Goal: Transaction & Acquisition: Book appointment/travel/reservation

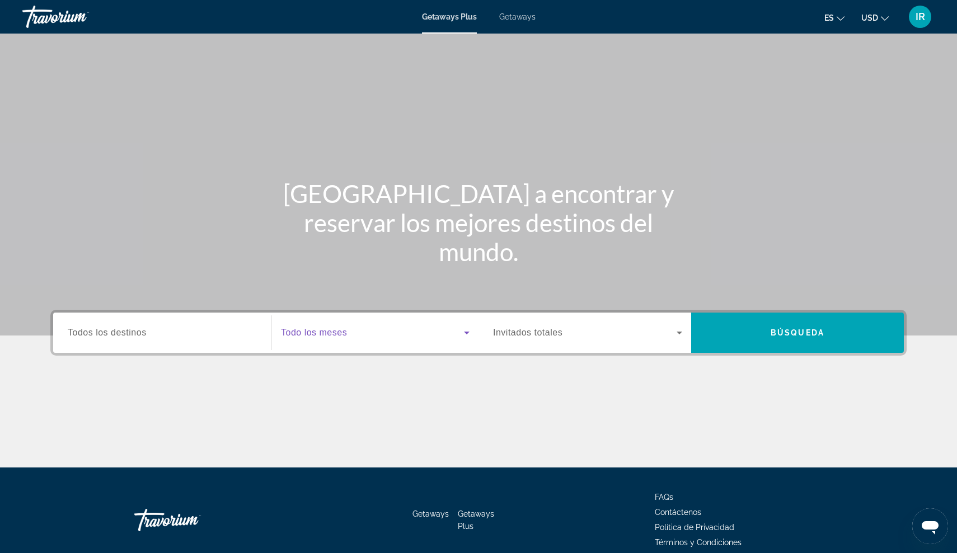
click at [463, 338] on icon "Search widget" at bounding box center [466, 332] width 13 height 13
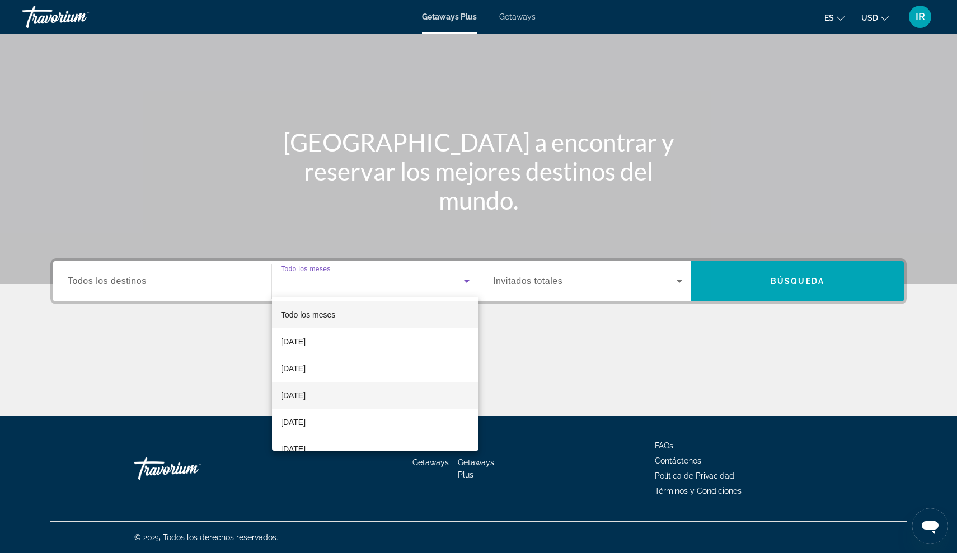
click at [387, 393] on mat-option "December 2025" at bounding box center [375, 395] width 206 height 27
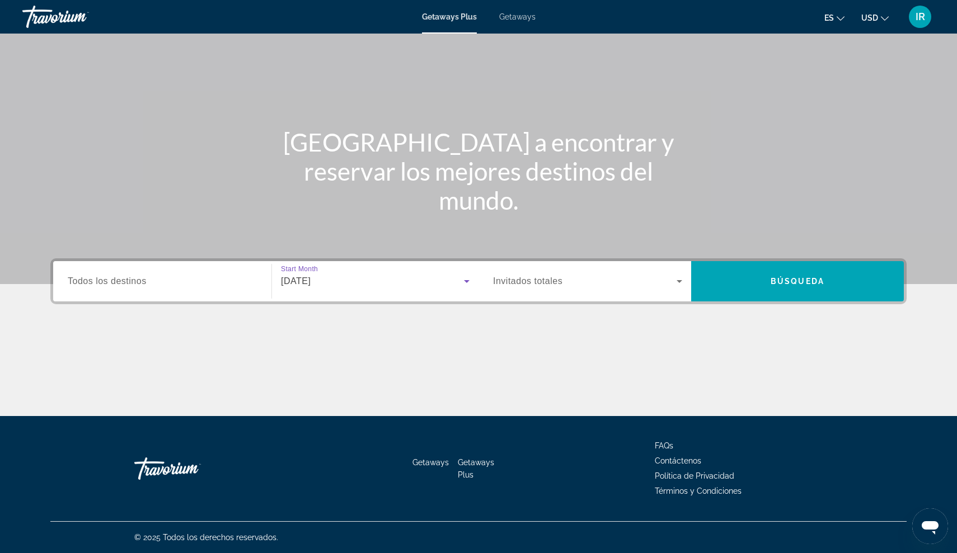
click at [592, 279] on span "Search widget" at bounding box center [584, 281] width 183 height 13
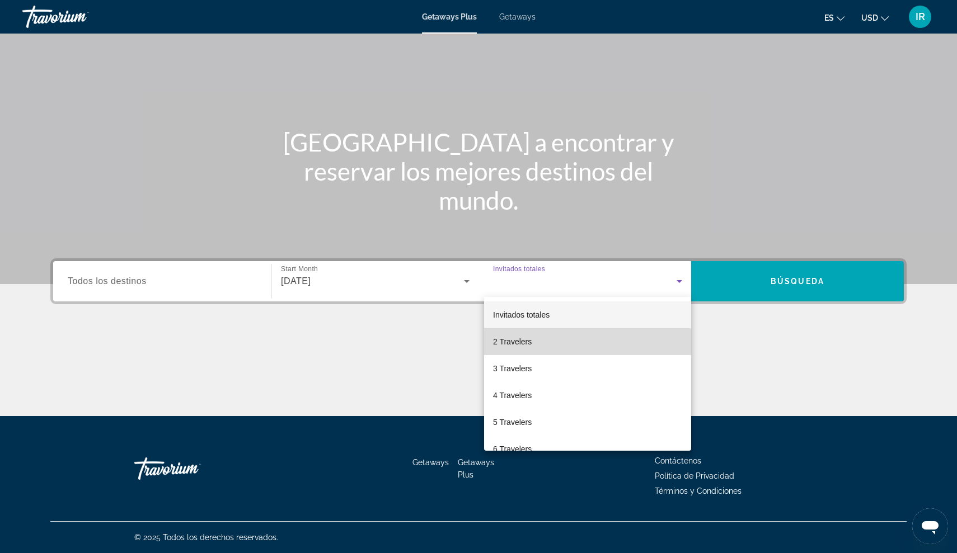
click at [509, 350] on mat-option "2 Travelers" at bounding box center [587, 341] width 207 height 27
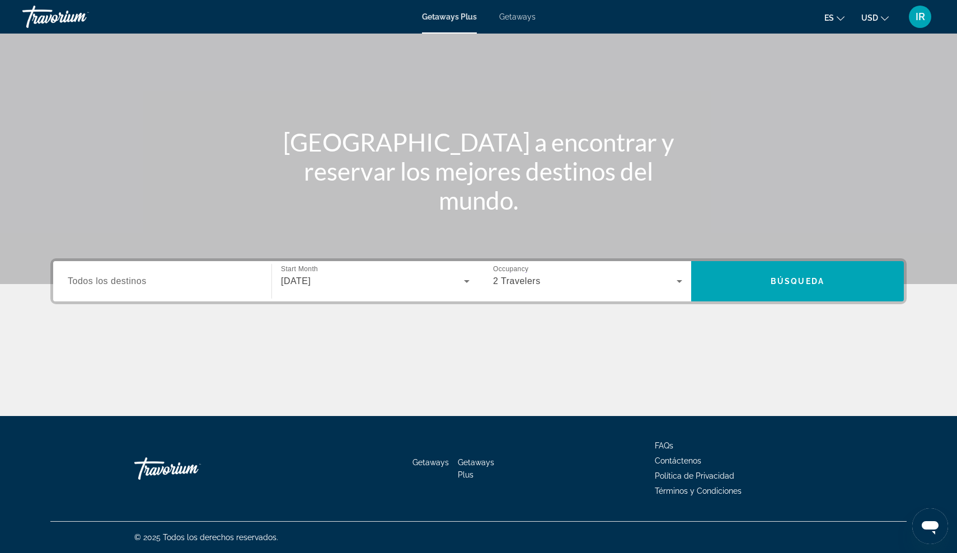
click at [83, 281] on span "Todos los destinos" at bounding box center [107, 281] width 79 height 10
click at [83, 281] on input "Destination Todos los destinos" at bounding box center [162, 281] width 189 height 13
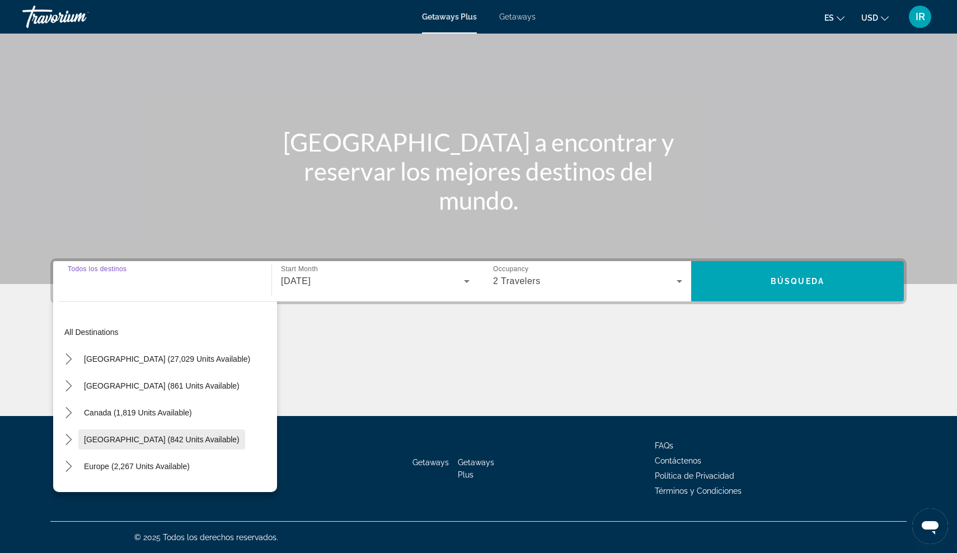
click at [111, 440] on span "Caribbean & Atlantic Islands (842 units available)" at bounding box center [162, 439] width 156 height 9
type input "**********"
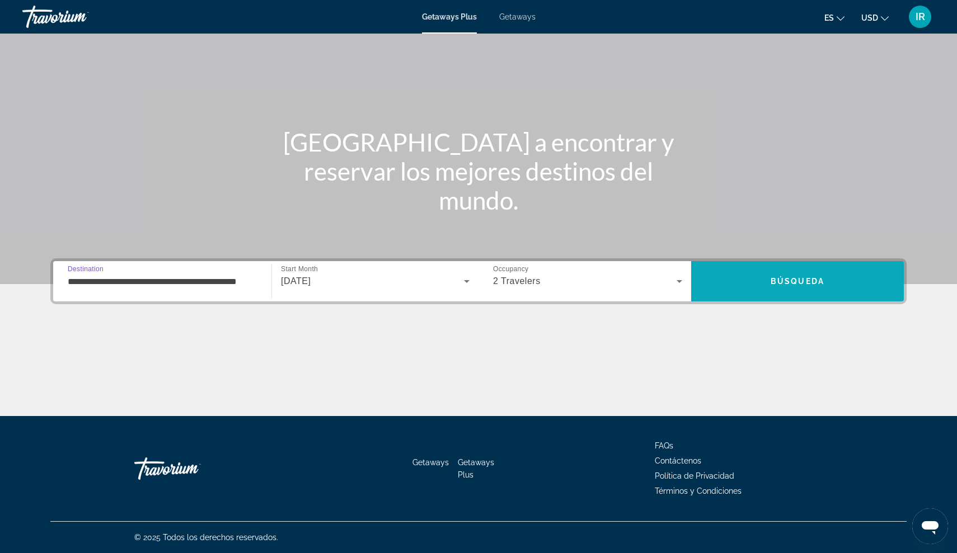
click at [783, 279] on span "Búsqueda" at bounding box center [797, 281] width 54 height 9
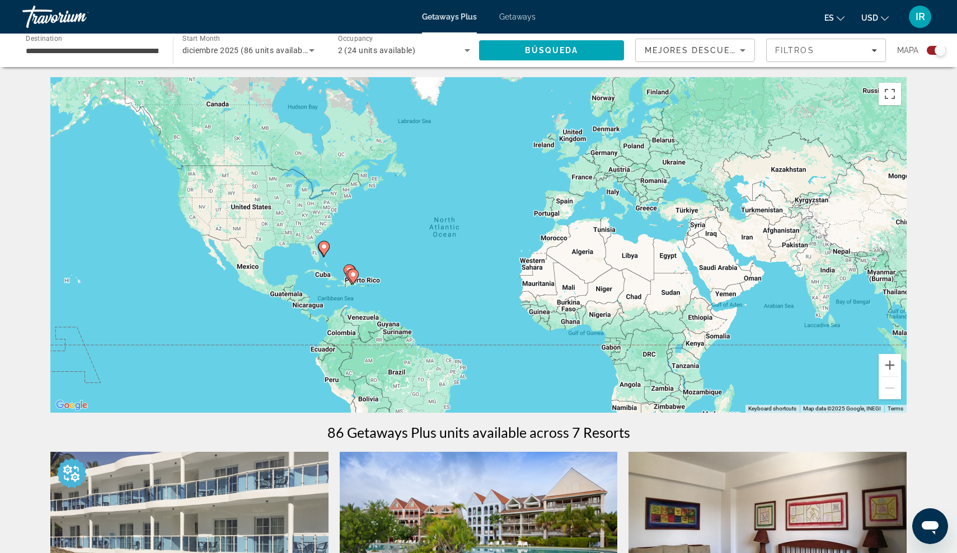
scroll to position [1, 0]
click at [396, 287] on div "To activate drag with keyboard, press Alt + Enter. Once in keyboard drag state,…" at bounding box center [478, 246] width 856 height 336
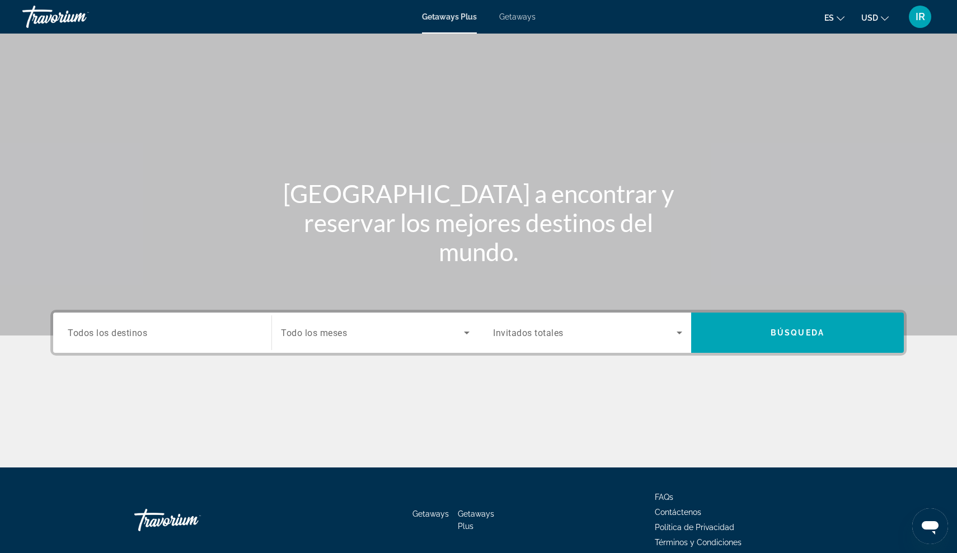
click at [382, 322] on div "Search widget" at bounding box center [375, 332] width 189 height 31
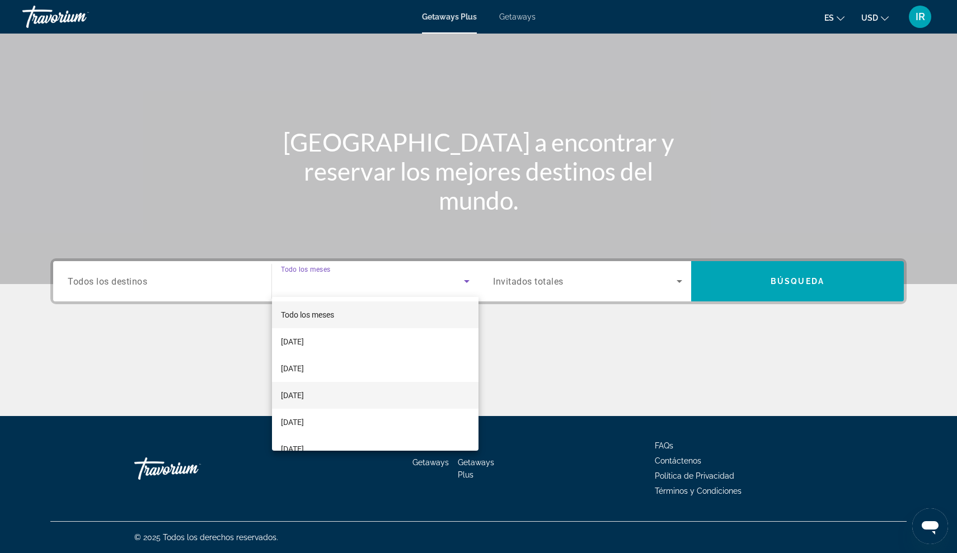
click at [342, 397] on mat-option "December 2025" at bounding box center [375, 395] width 206 height 27
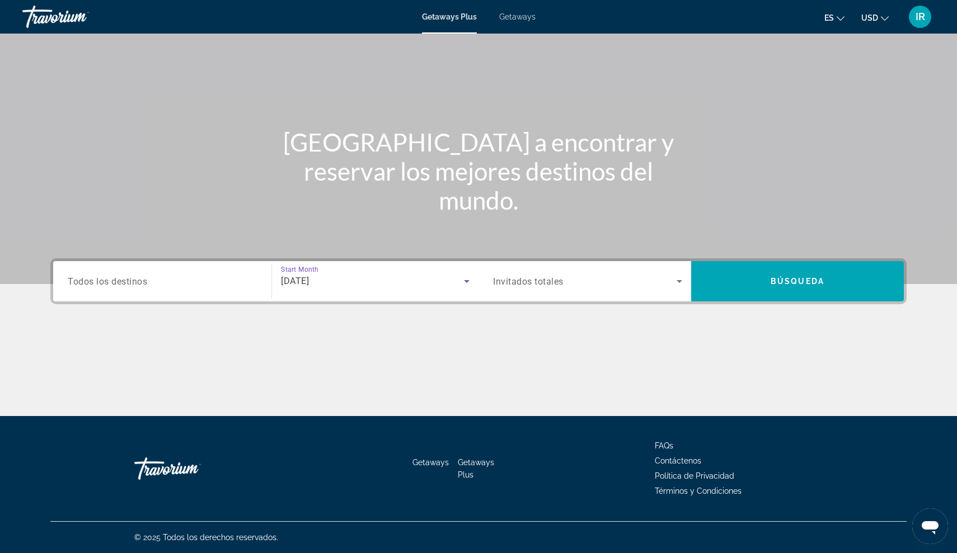
click at [580, 290] on div "Search widget" at bounding box center [587, 281] width 189 height 31
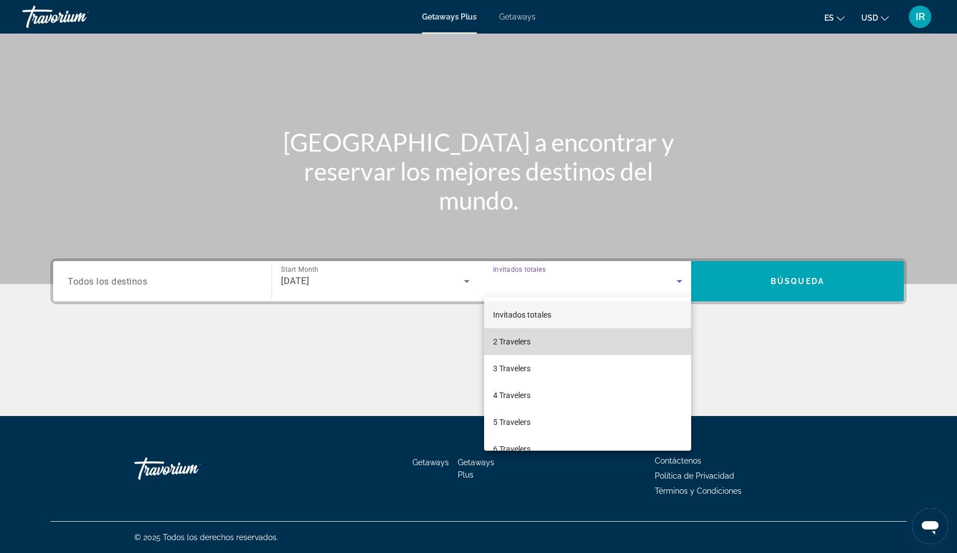
click at [540, 340] on mat-option "2 Travelers" at bounding box center [587, 341] width 207 height 27
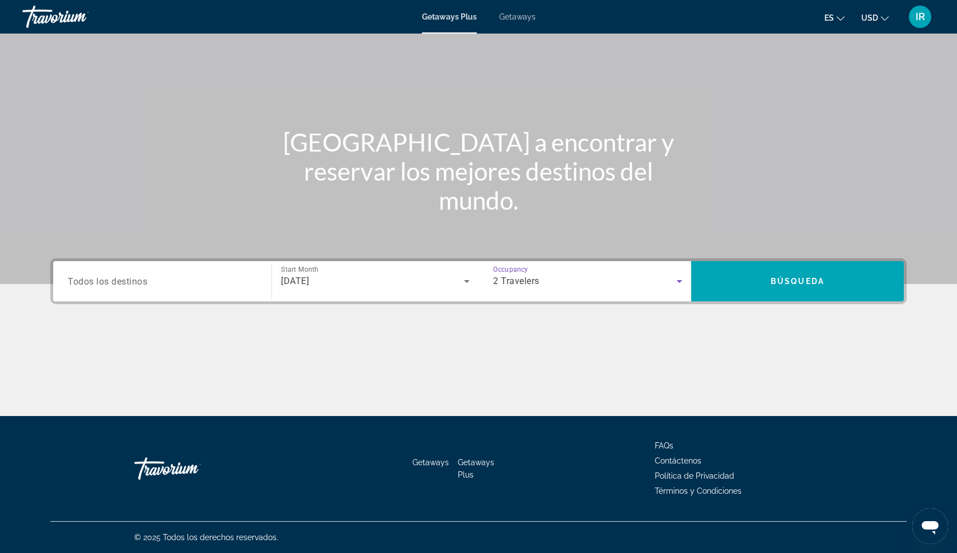
click at [79, 294] on div "Search widget" at bounding box center [162, 282] width 189 height 32
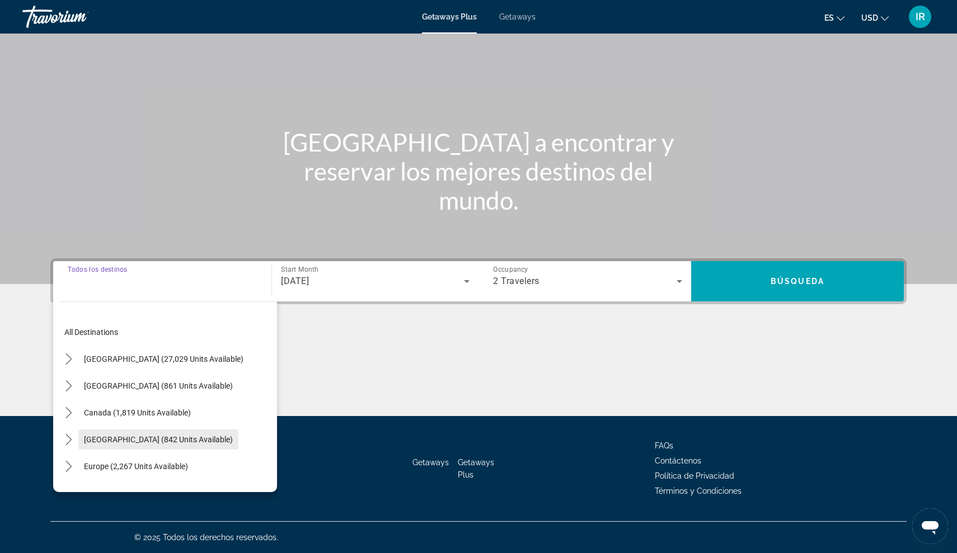
click at [163, 444] on span "Caribbean & Atlantic Islands (842 units available)" at bounding box center [158, 439] width 149 height 9
type input "**********"
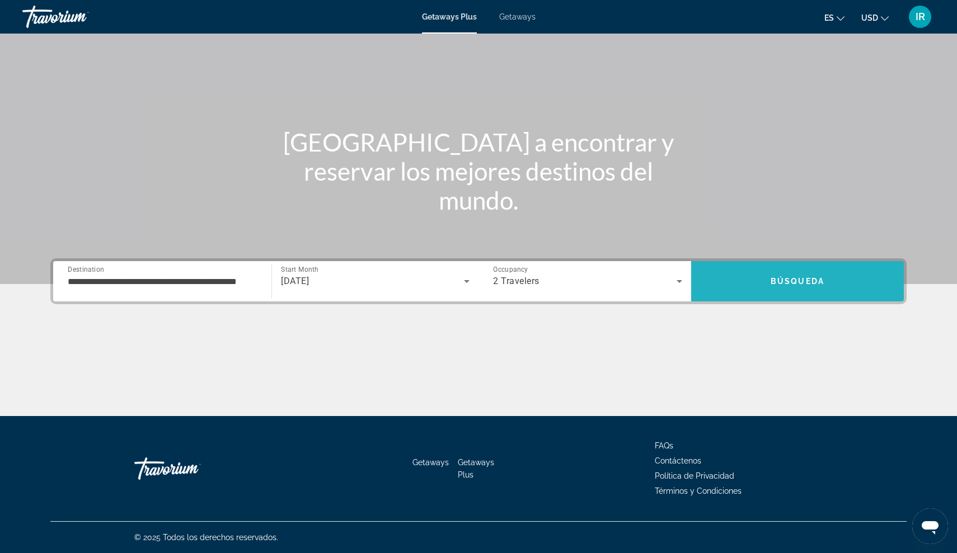
click at [820, 279] on span "Búsqueda" at bounding box center [797, 281] width 54 height 9
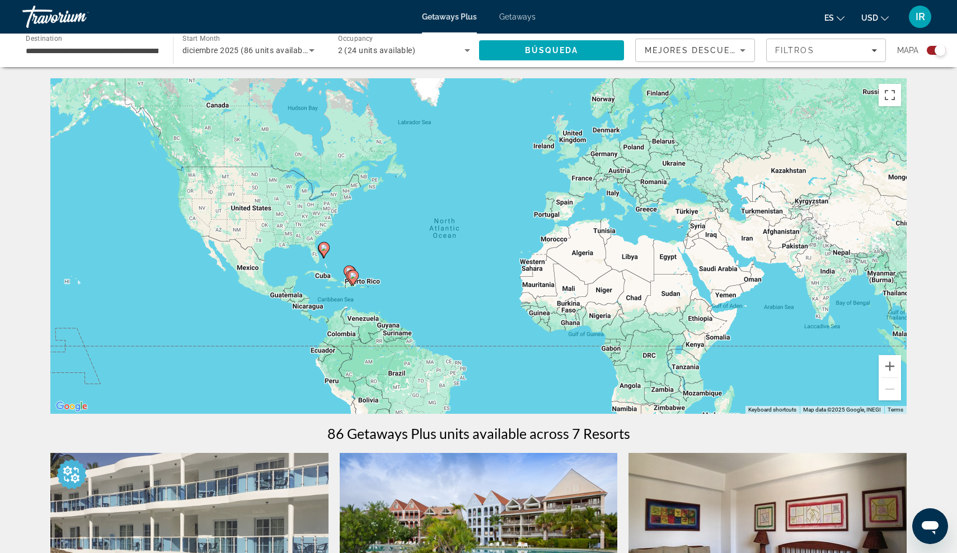
click at [147, 42] on div "**********" at bounding box center [92, 51] width 133 height 32
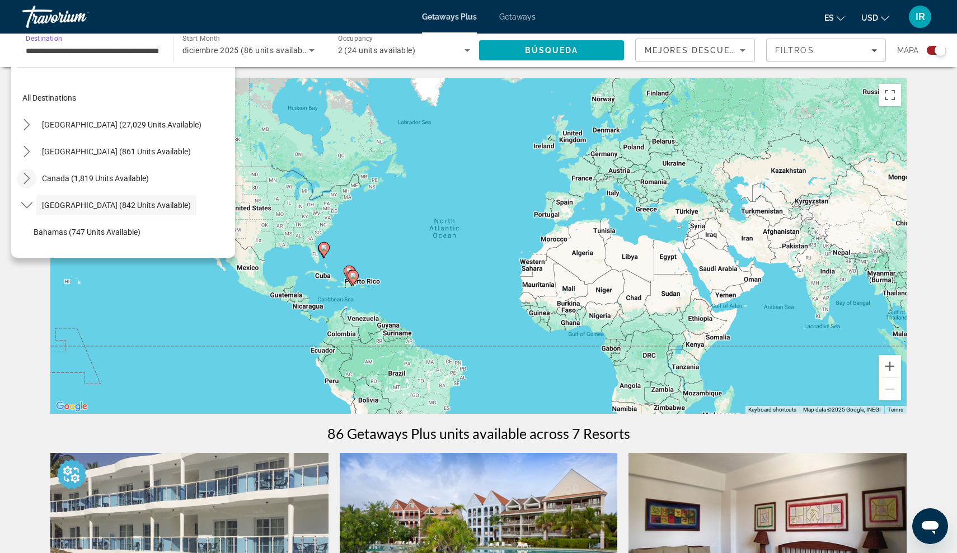
click at [31, 173] on icon "Toggle Canada (1,819 units available) submenu" at bounding box center [26, 178] width 11 height 11
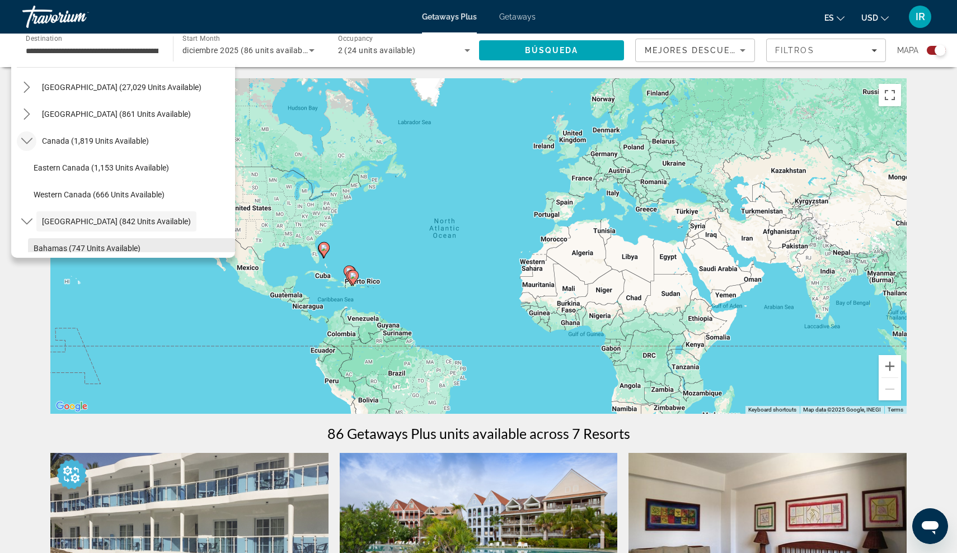
scroll to position [30, 0]
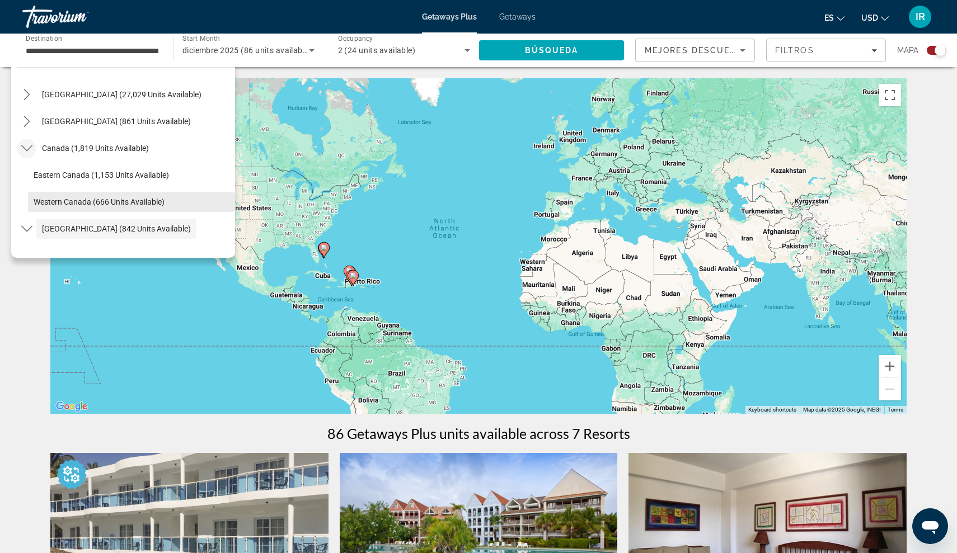
click at [124, 199] on span "Western Canada (666 units available)" at bounding box center [99, 201] width 131 height 9
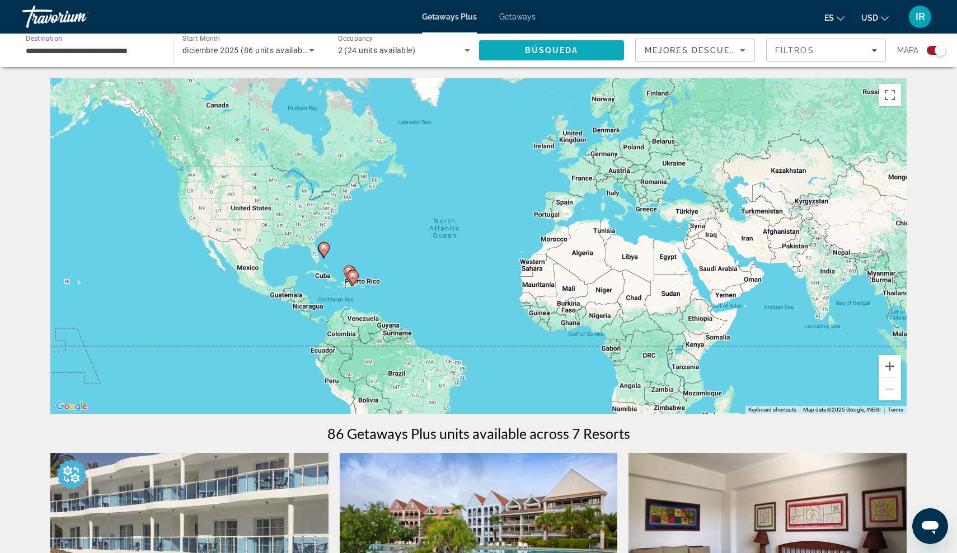
click at [508, 50] on span "Search" at bounding box center [551, 50] width 145 height 27
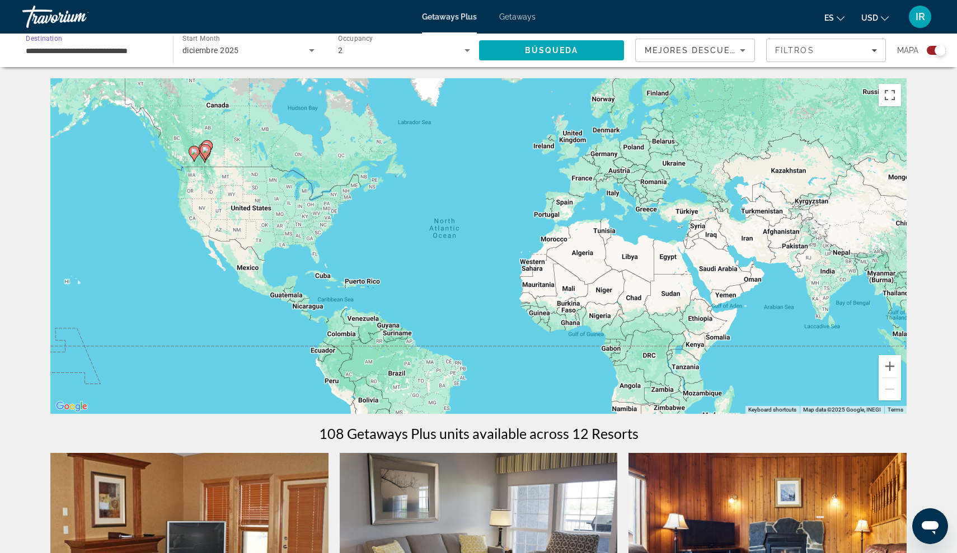
click at [115, 46] on input "**********" at bounding box center [92, 50] width 133 height 13
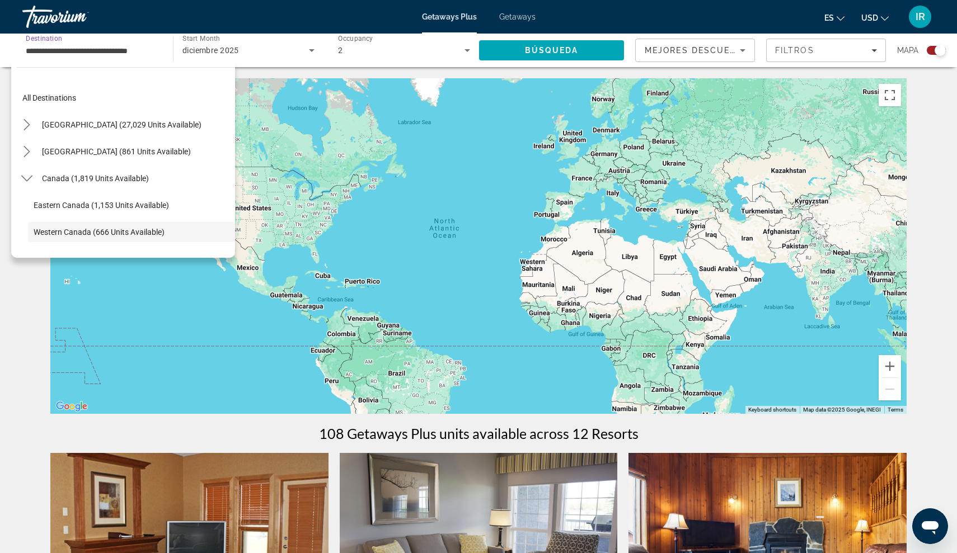
scroll to position [67, 0]
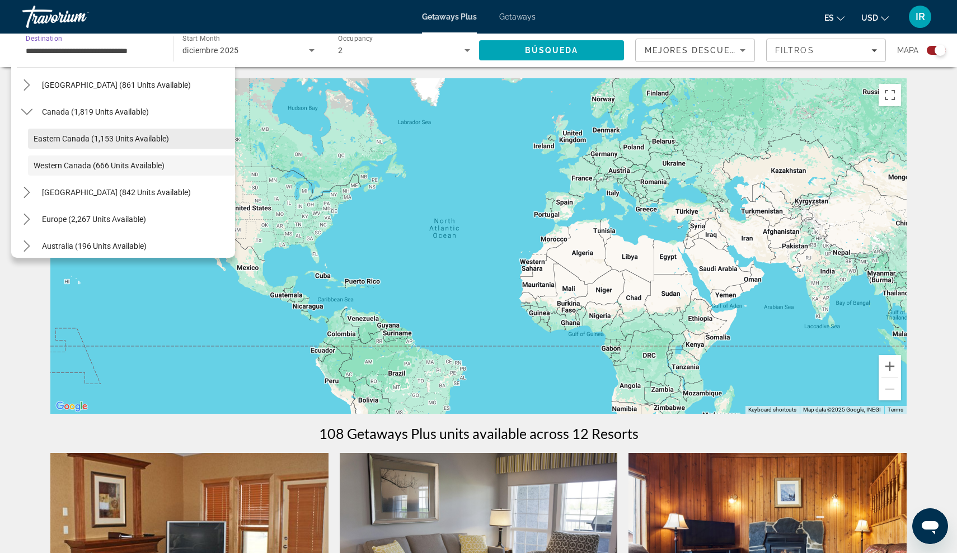
click at [93, 136] on span "Eastern Canada (1,153 units available)" at bounding box center [101, 138] width 135 height 9
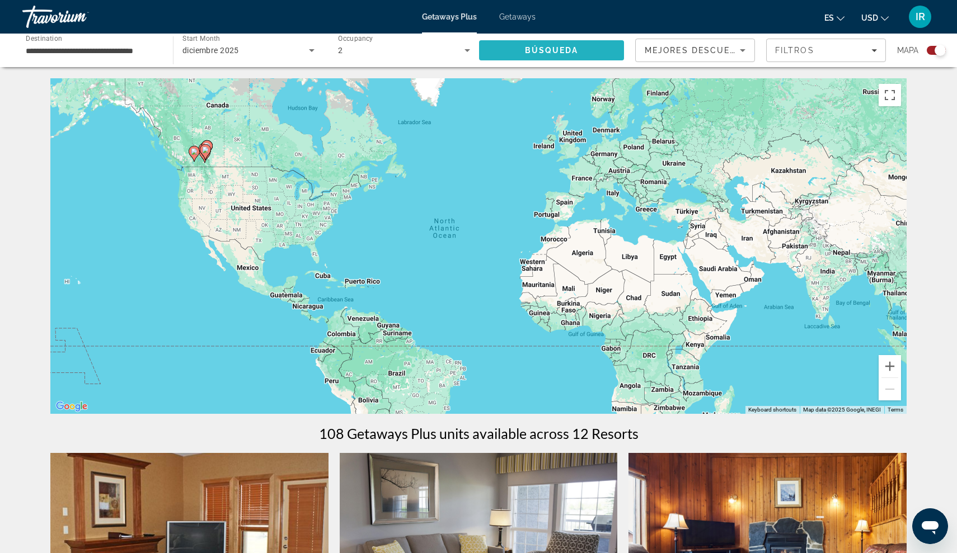
click at [544, 59] on span "Search" at bounding box center [551, 50] width 145 height 27
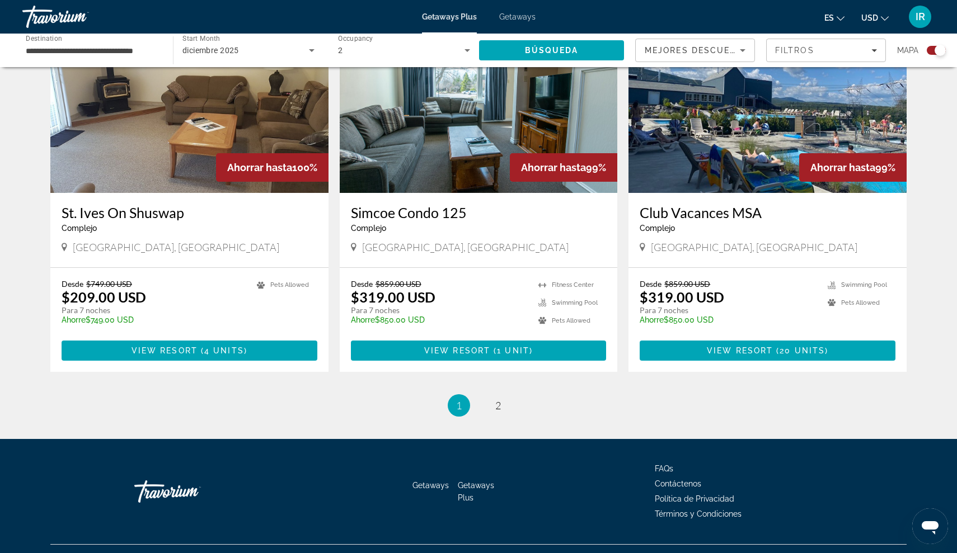
scroll to position [1615, 0]
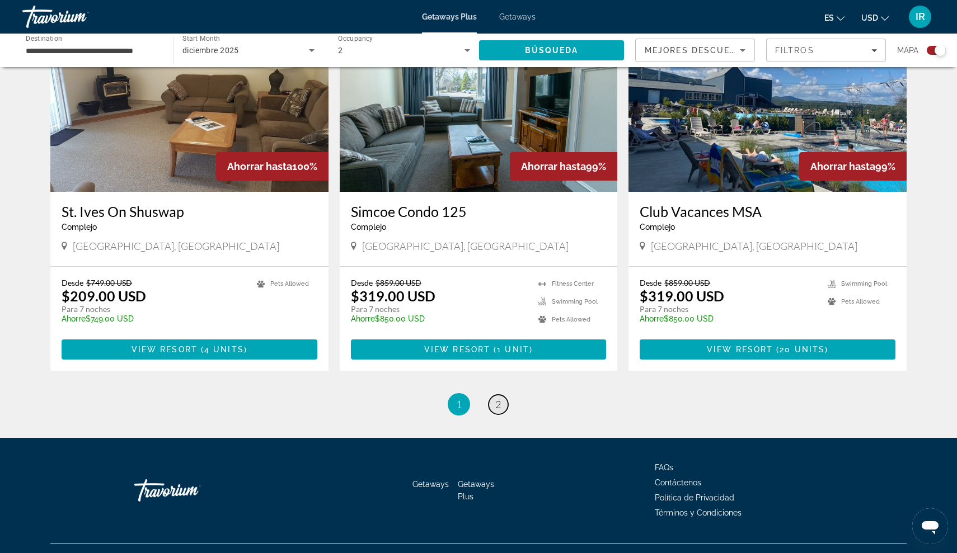
click at [501, 395] on link "page 2" at bounding box center [498, 405] width 20 height 20
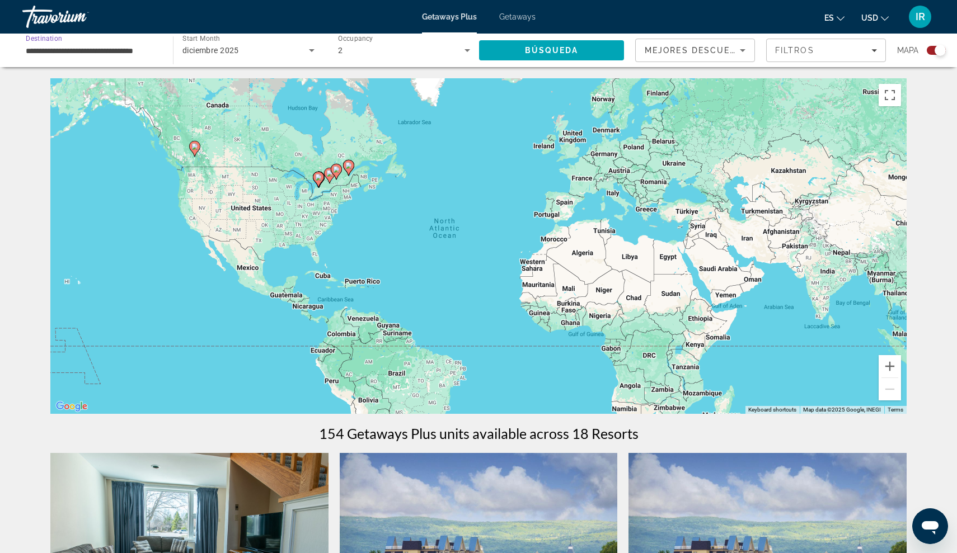
click at [133, 46] on input "**********" at bounding box center [92, 50] width 133 height 13
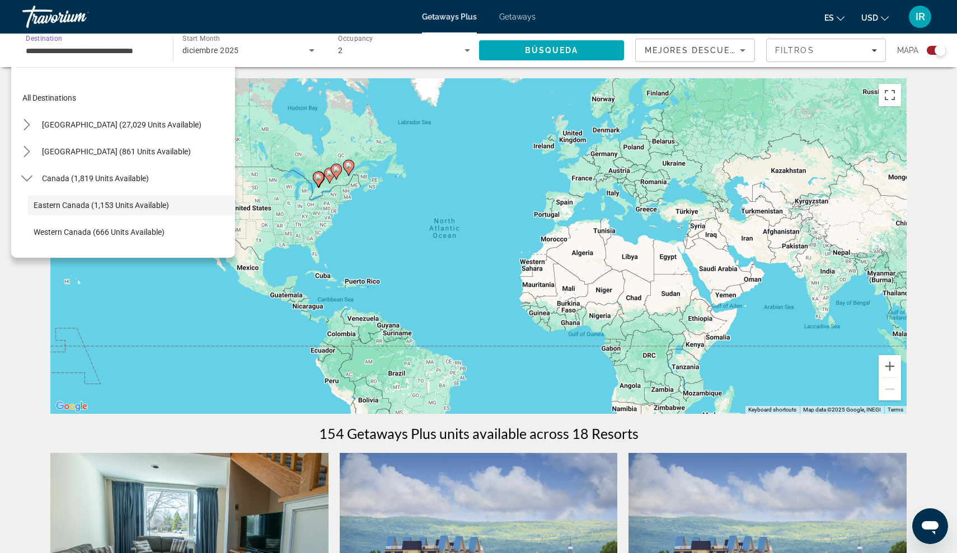
scroll to position [40, 0]
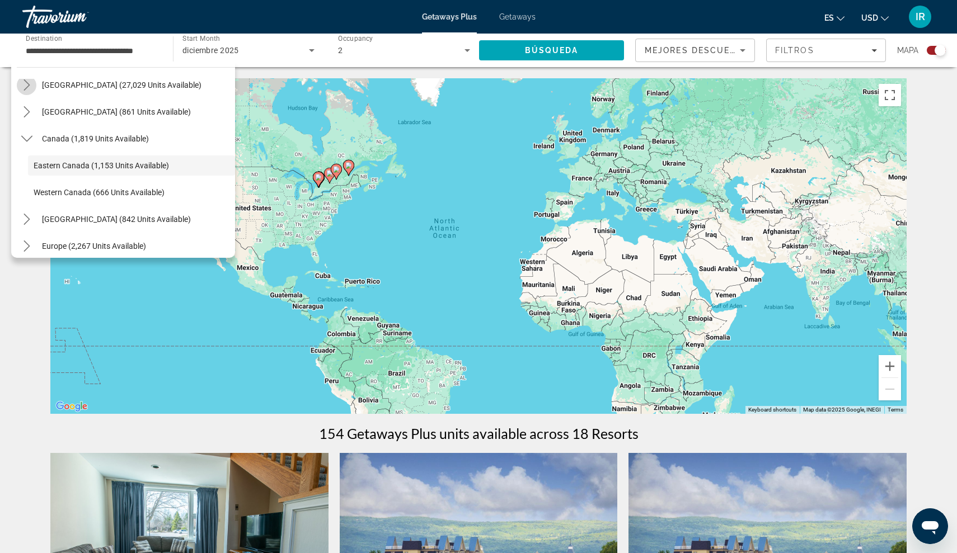
click at [28, 83] on icon "Toggle United States (27,029 units available) submenu" at bounding box center [26, 84] width 6 height 11
click at [27, 112] on icon "Toggle Europe (2,267 units available) submenu" at bounding box center [26, 112] width 6 height 11
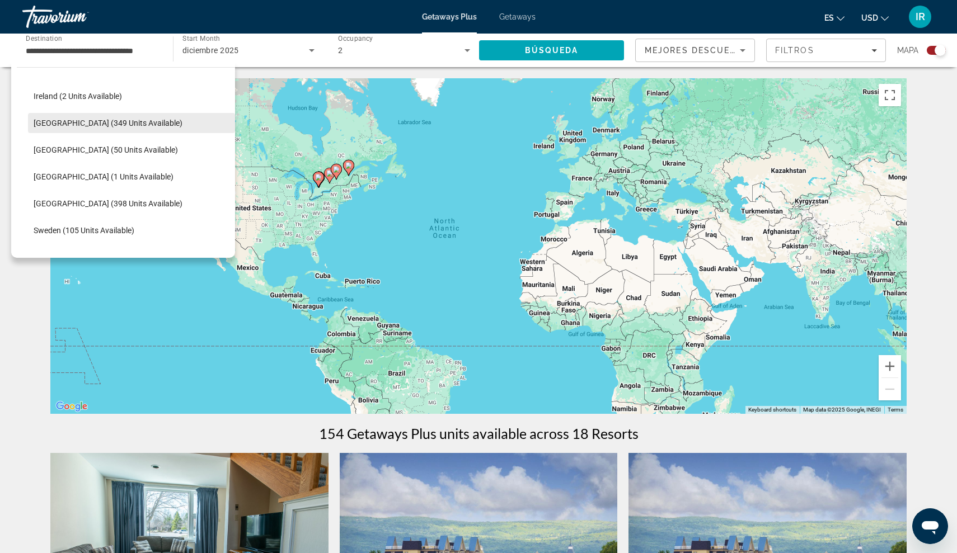
scroll to position [1426, 0]
click at [95, 130] on span "Select destination: Italy (349 units available)" at bounding box center [131, 122] width 207 height 27
type input "**********"
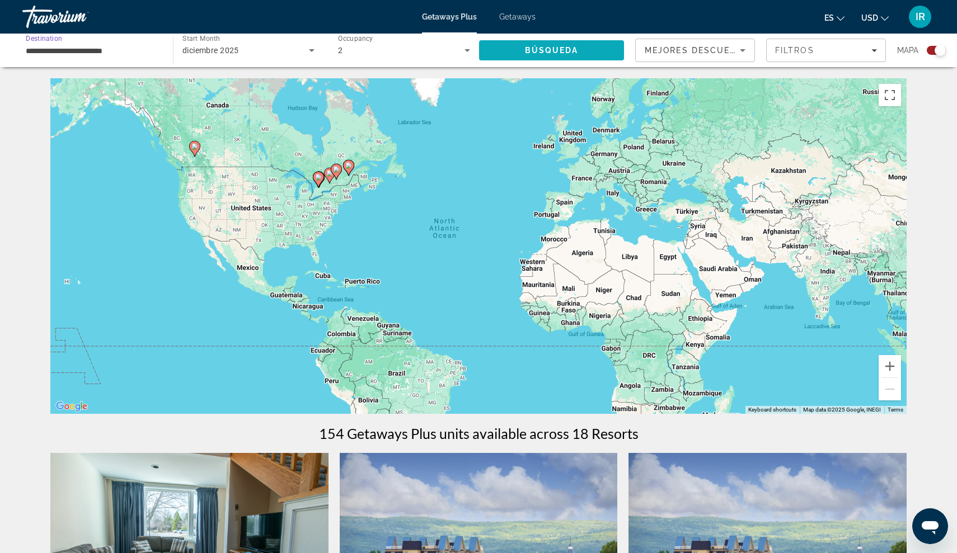
click at [571, 46] on span "Búsqueda" at bounding box center [552, 50] width 54 height 9
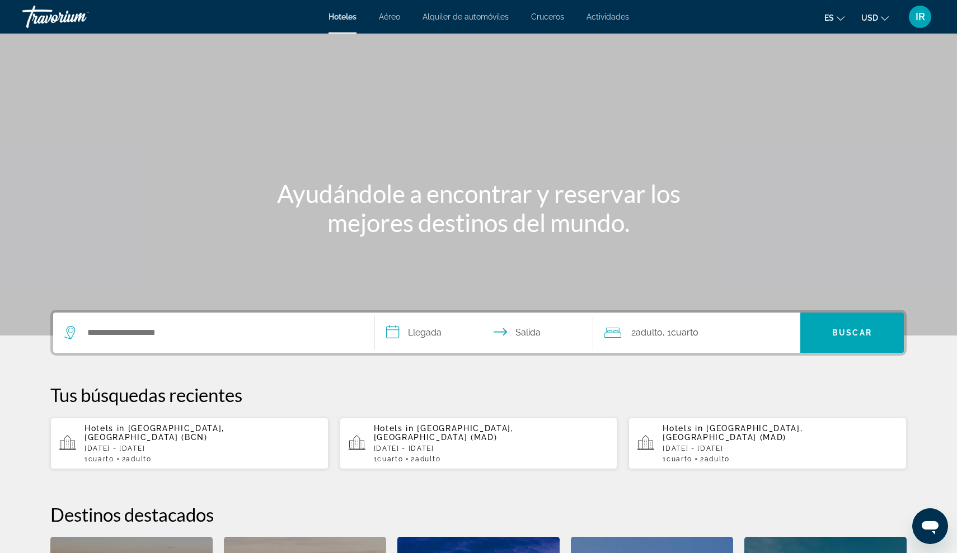
click at [414, 336] on input "**********" at bounding box center [486, 335] width 223 height 44
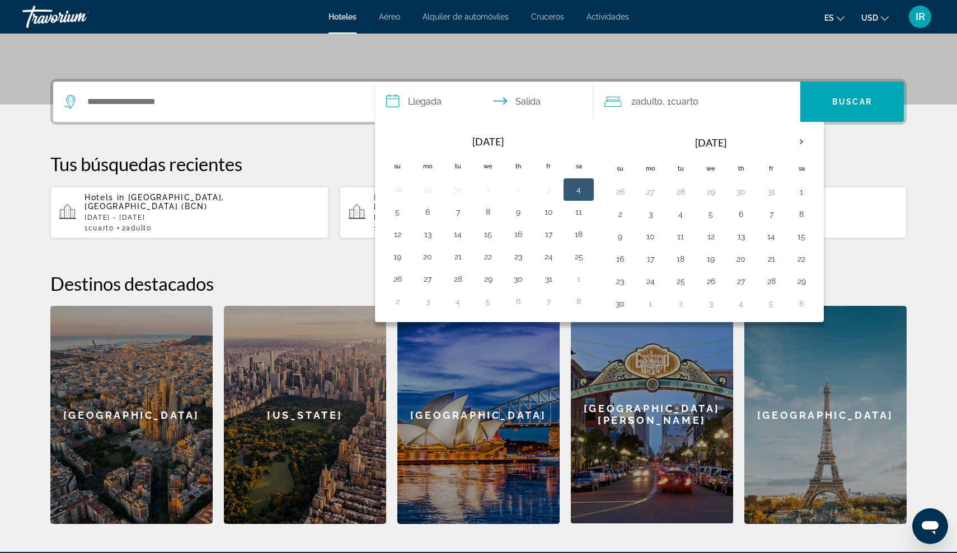
scroll to position [274, 0]
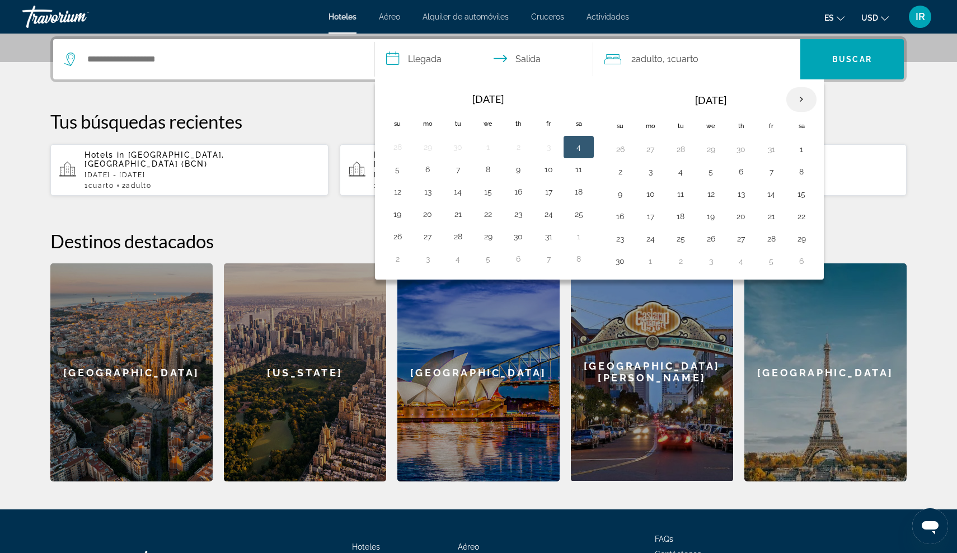
click at [801, 98] on th "Next month" at bounding box center [801, 99] width 30 height 25
click at [682, 171] on button "9" at bounding box center [680, 172] width 18 height 16
click at [804, 167] on button "13" at bounding box center [801, 172] width 18 height 16
type input "**********"
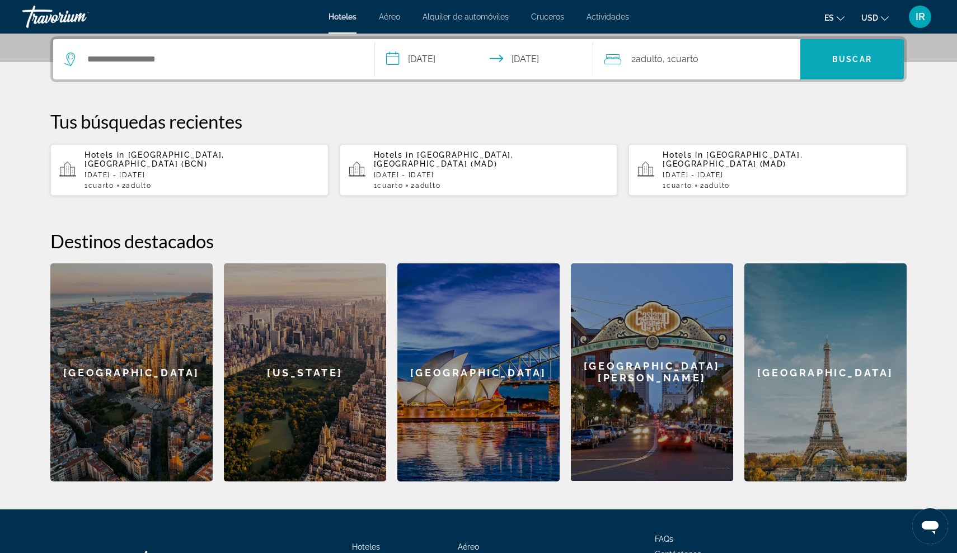
click at [843, 57] on span "Buscar" at bounding box center [852, 59] width 40 height 9
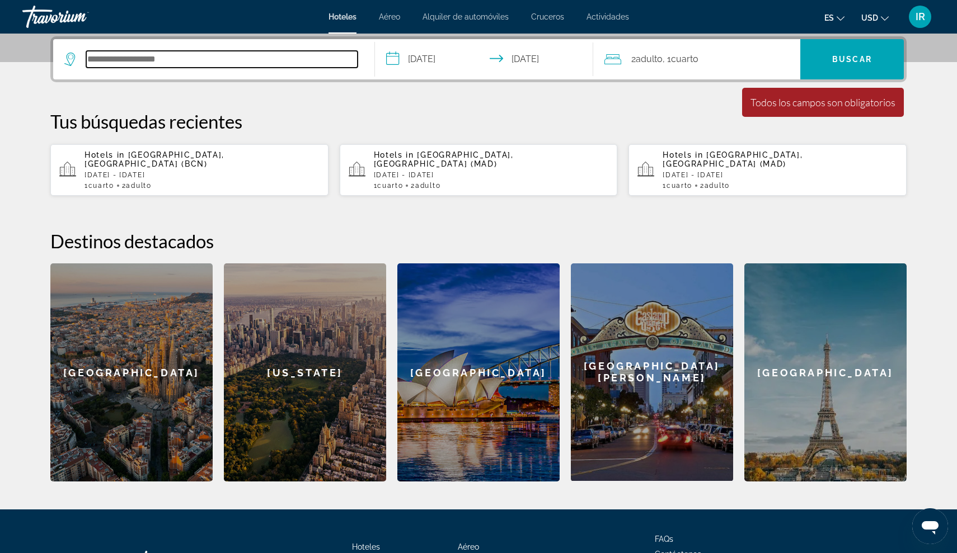
click at [199, 59] on input "Search hotel destination" at bounding box center [221, 59] width 271 height 17
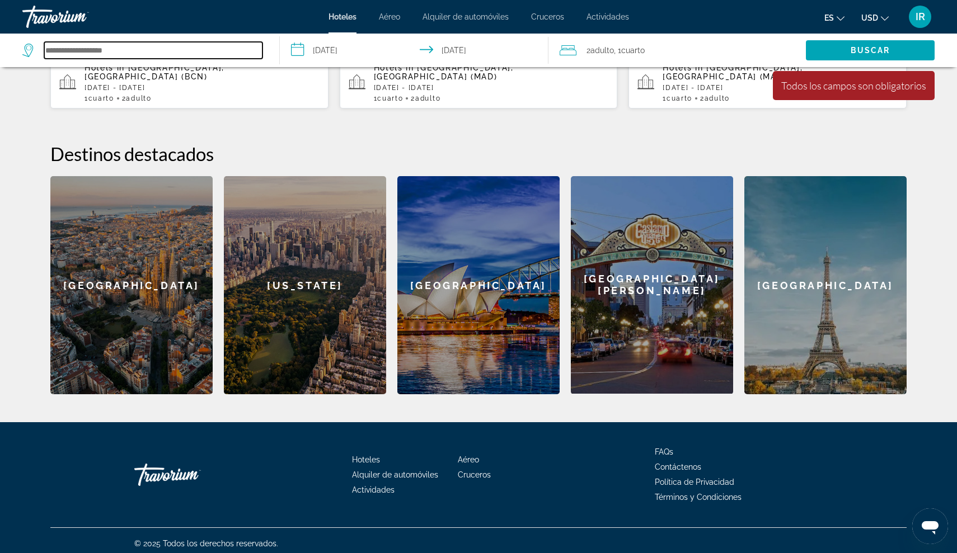
scroll to position [360, 0]
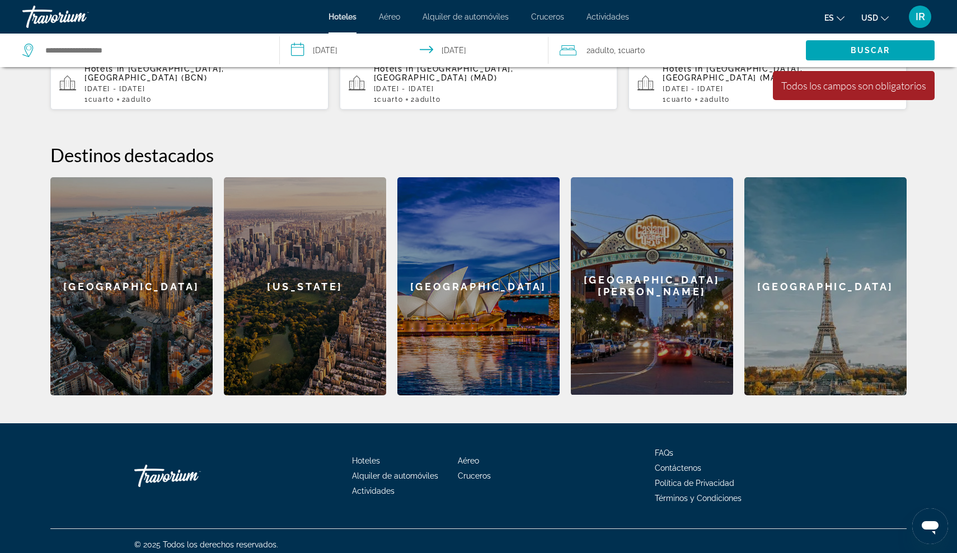
click at [467, 301] on div "[GEOGRAPHIC_DATA]" at bounding box center [478, 286] width 162 height 218
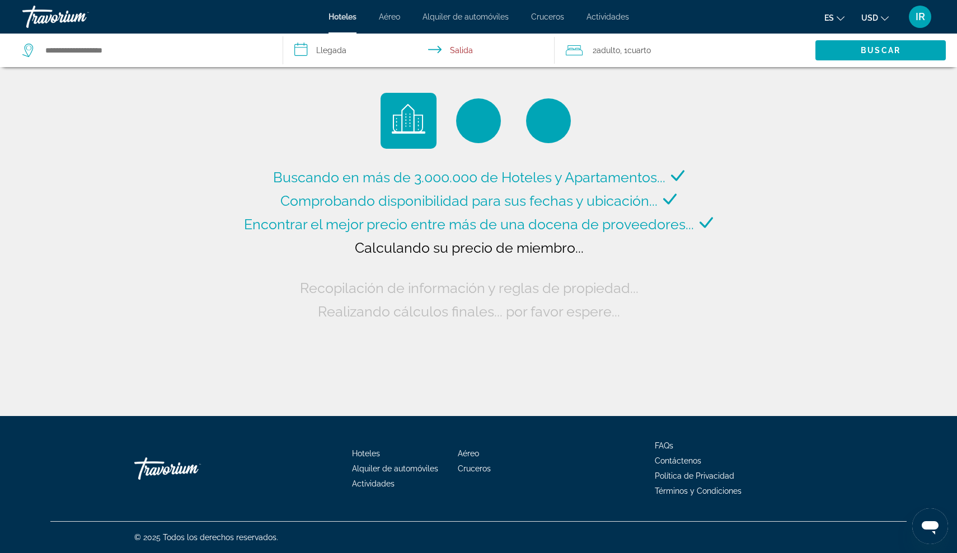
type input "**********"
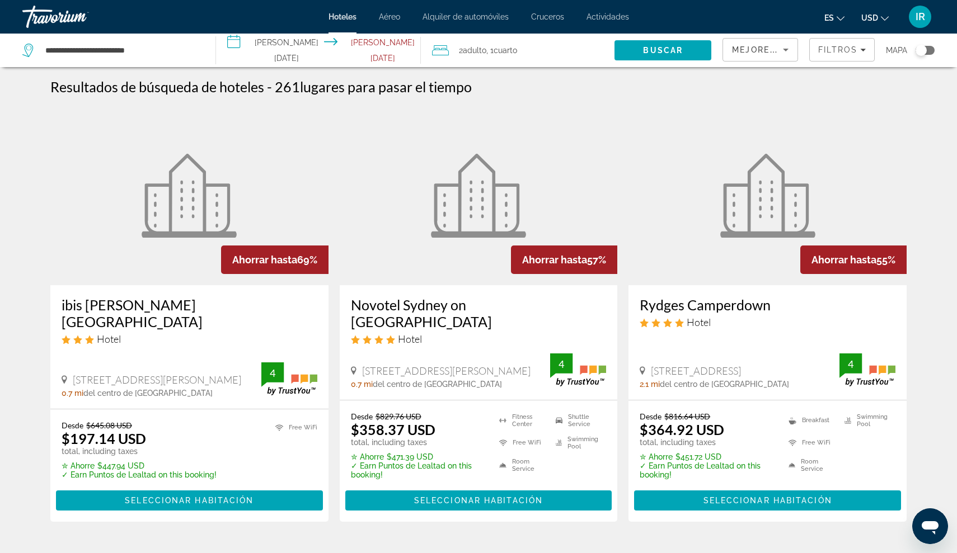
click at [90, 302] on h3 "ibis [PERSON_NAME][GEOGRAPHIC_DATA]" at bounding box center [190, 313] width 256 height 34
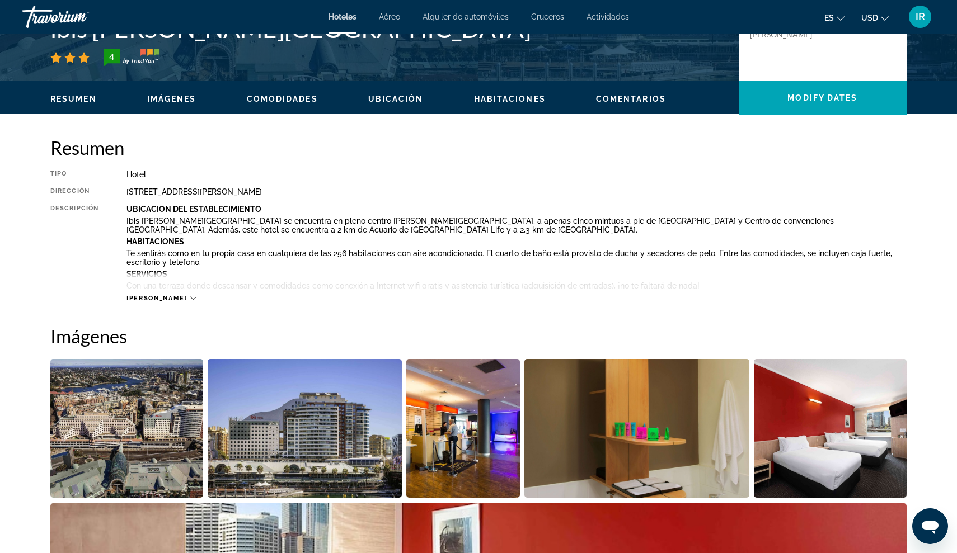
scroll to position [293, 0]
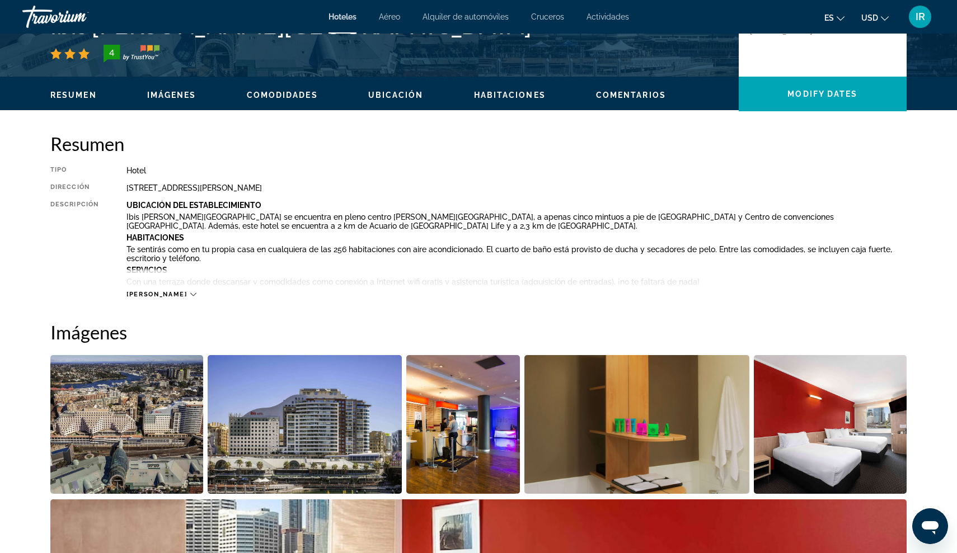
click at [158, 294] on div "[PERSON_NAME]" at bounding box center [160, 294] width 69 height 7
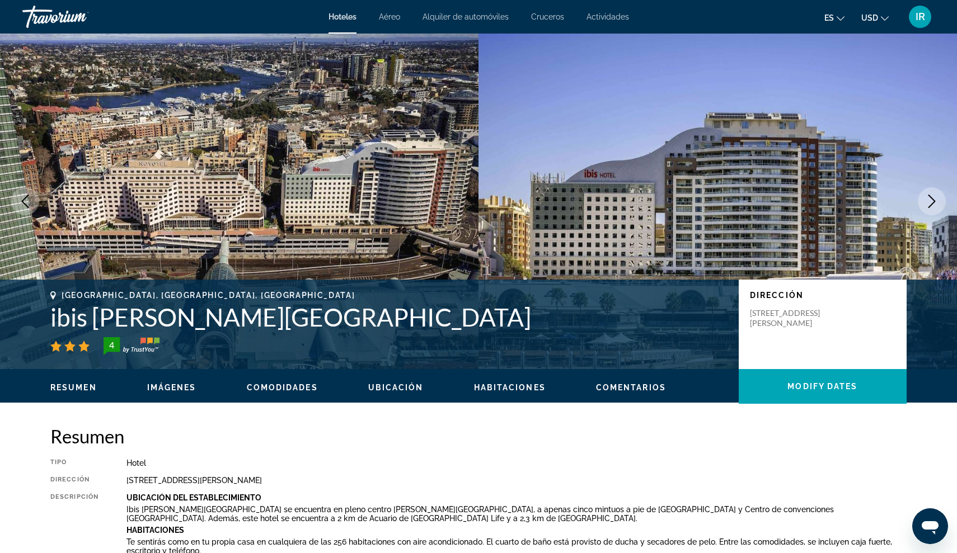
scroll to position [0, 0]
drag, startPoint x: 752, startPoint y: 312, endPoint x: 833, endPoint y: 330, distance: 83.1
click at [833, 330] on div "Dirección [STREET_ADDRESS][PERSON_NAME]" at bounding box center [822, 325] width 168 height 90
copy p "[STREET_ADDRESS][PERSON_NAME]"
click at [31, 205] on icon "Previous image" at bounding box center [24, 201] width 13 height 13
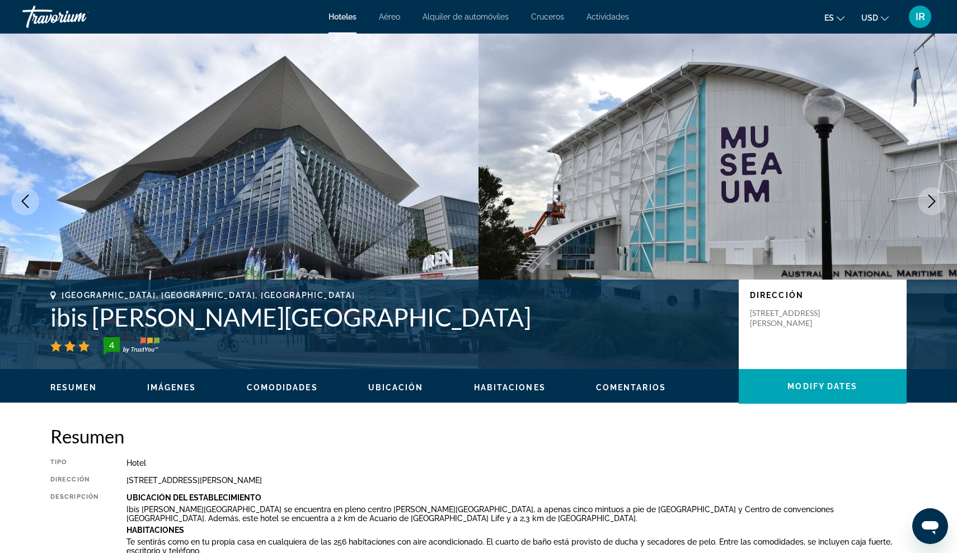
click at [30, 202] on icon "Previous image" at bounding box center [24, 201] width 13 height 13
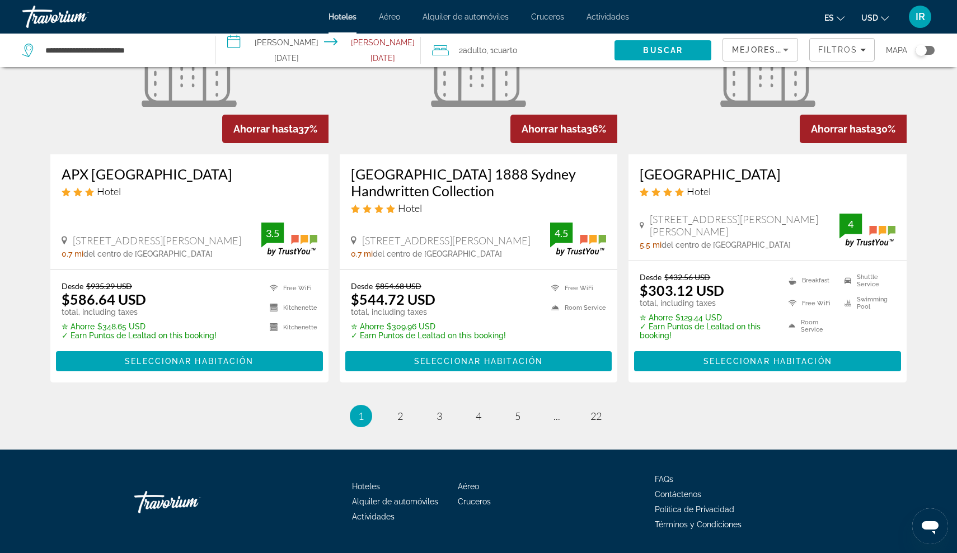
scroll to position [1428, 0]
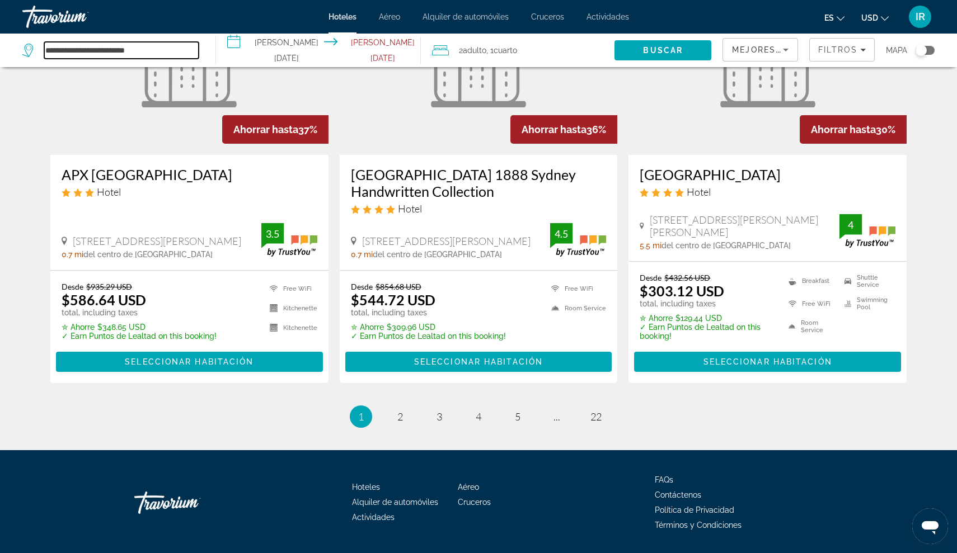
click at [152, 46] on input "**********" at bounding box center [121, 50] width 154 height 17
drag, startPoint x: 152, startPoint y: 47, endPoint x: 0, endPoint y: 60, distance: 152.7
click at [0, 60] on app-destination-search "**********" at bounding box center [108, 51] width 216 height 34
click at [164, 37] on div "**********" at bounding box center [113, 51] width 182 height 34
drag, startPoint x: 154, startPoint y: 49, endPoint x: 44, endPoint y: 48, distance: 110.2
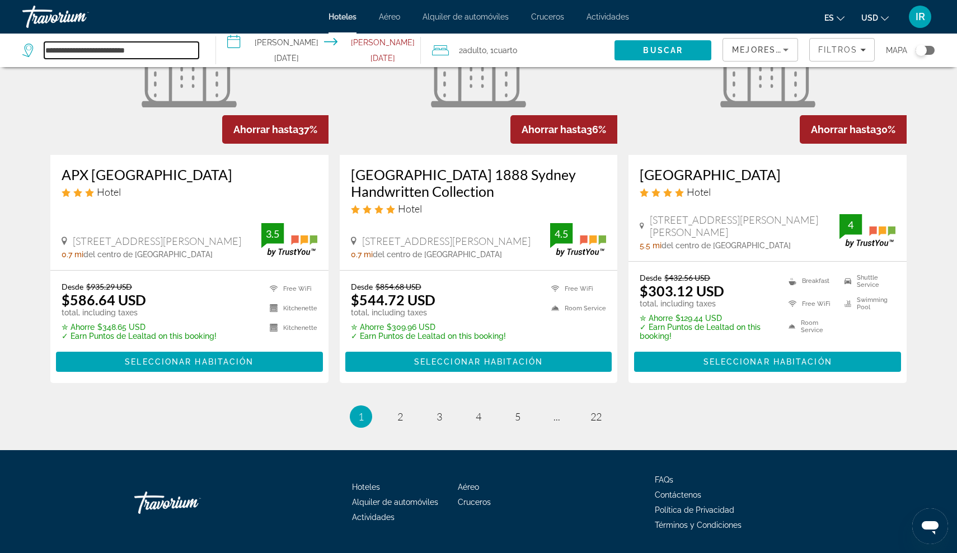
click at [44, 48] on input "**********" at bounding box center [121, 50] width 154 height 17
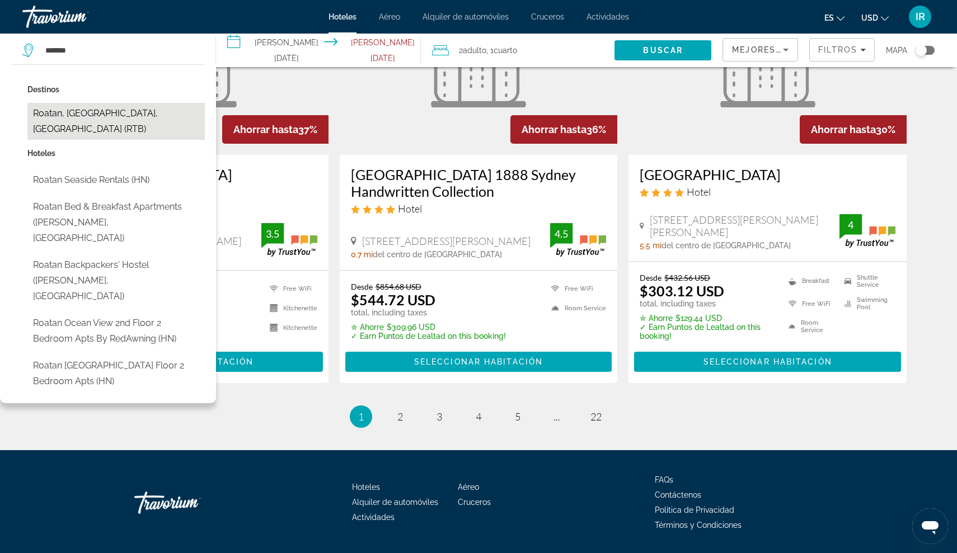
drag, startPoint x: 44, startPoint y: 48, endPoint x: 71, endPoint y: 111, distance: 69.2
click at [71, 111] on button "Roatan, [GEOGRAPHIC_DATA], [GEOGRAPHIC_DATA] (RTB)" at bounding box center [115, 121] width 177 height 37
type input "**********"
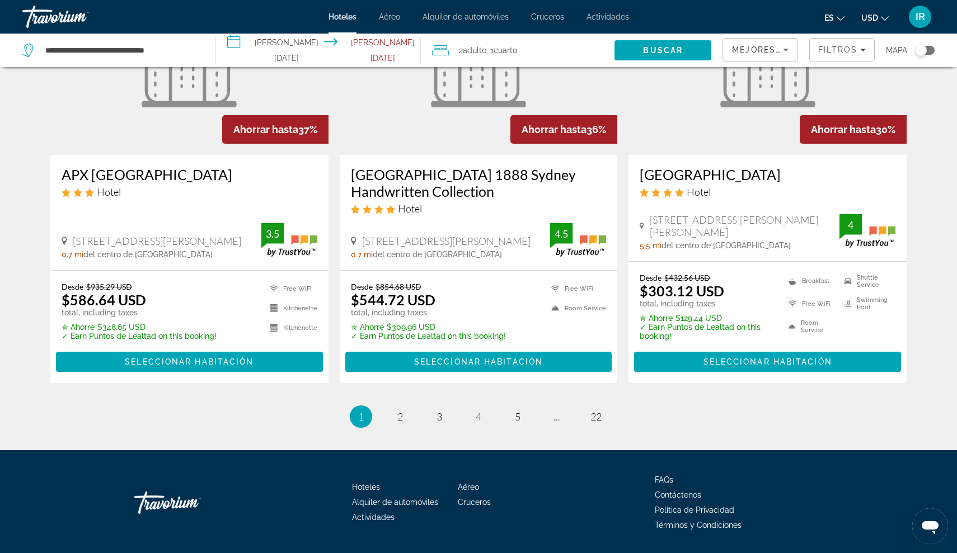
click at [295, 55] on input "**********" at bounding box center [320, 52] width 209 height 37
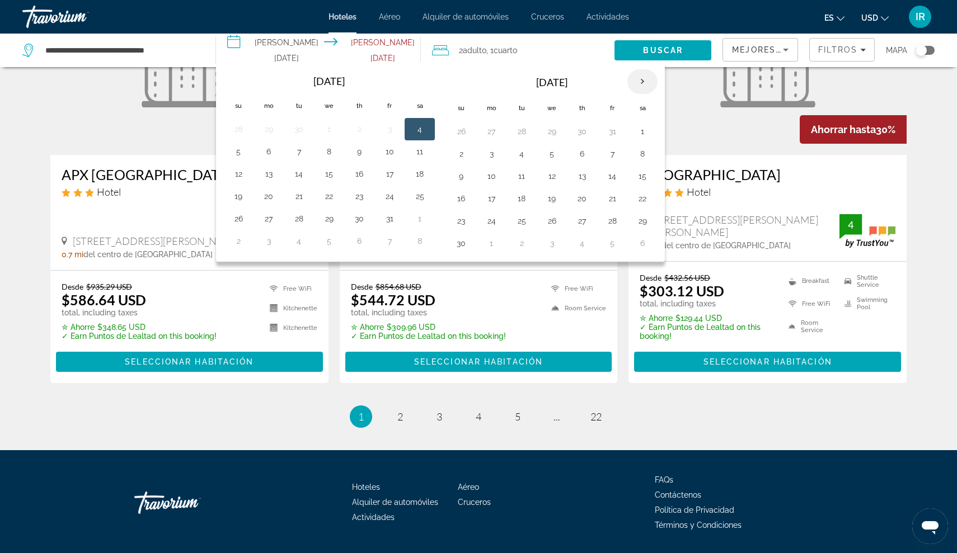
click at [646, 76] on th "Next month" at bounding box center [642, 81] width 30 height 25
click at [550, 154] on button "10" at bounding box center [552, 154] width 18 height 16
click at [641, 152] on button "13" at bounding box center [642, 154] width 18 height 16
type input "**********"
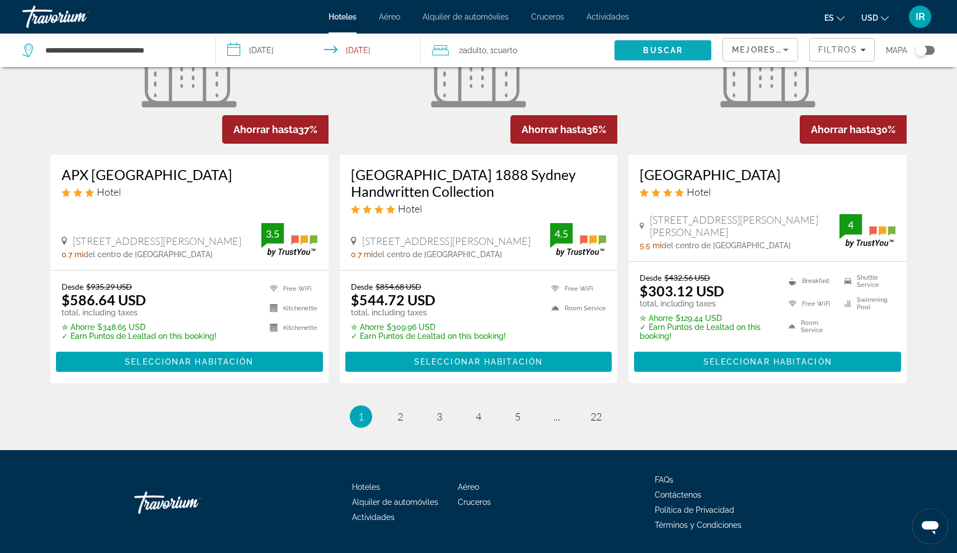
click at [644, 53] on span "Buscar" at bounding box center [663, 50] width 40 height 9
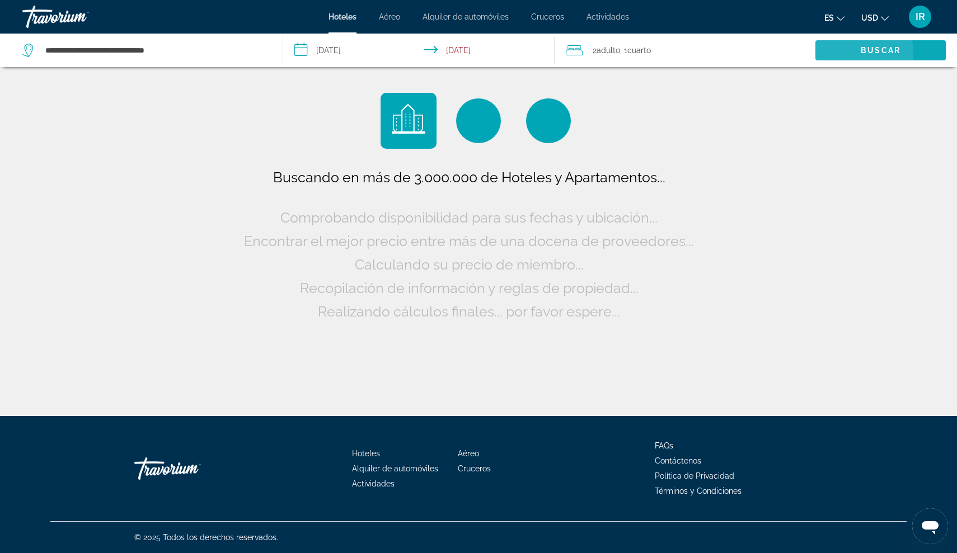
scroll to position [0, 0]
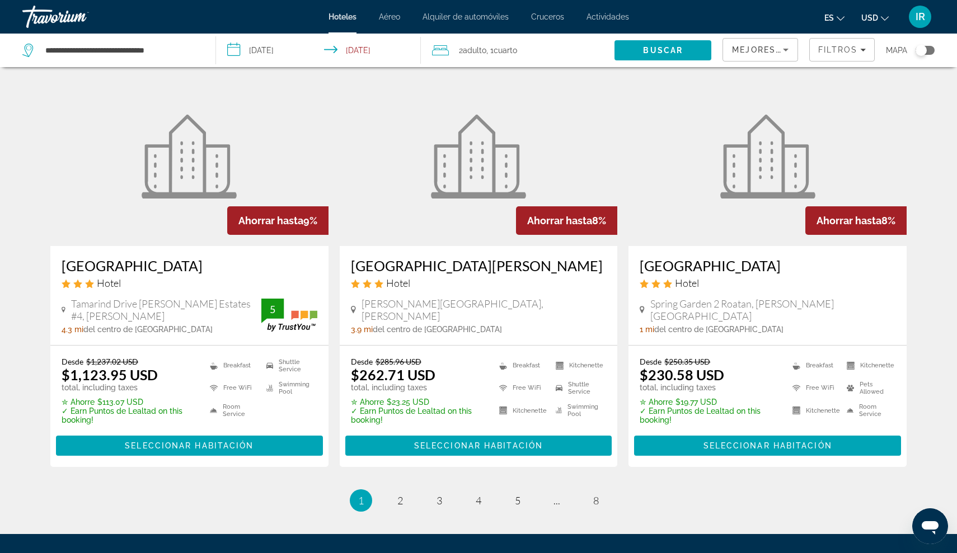
scroll to position [1363, 0]
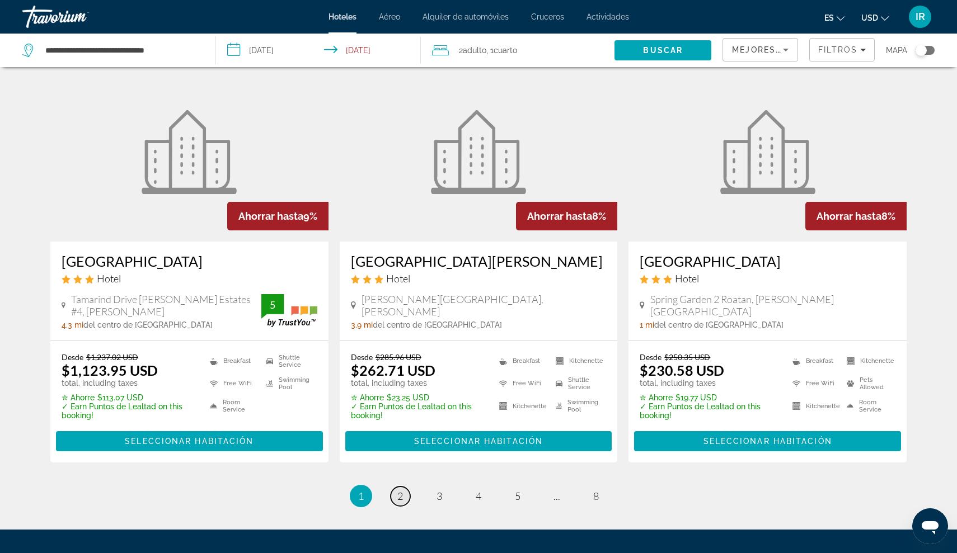
click at [397, 490] on span "2" at bounding box center [400, 496] width 6 height 12
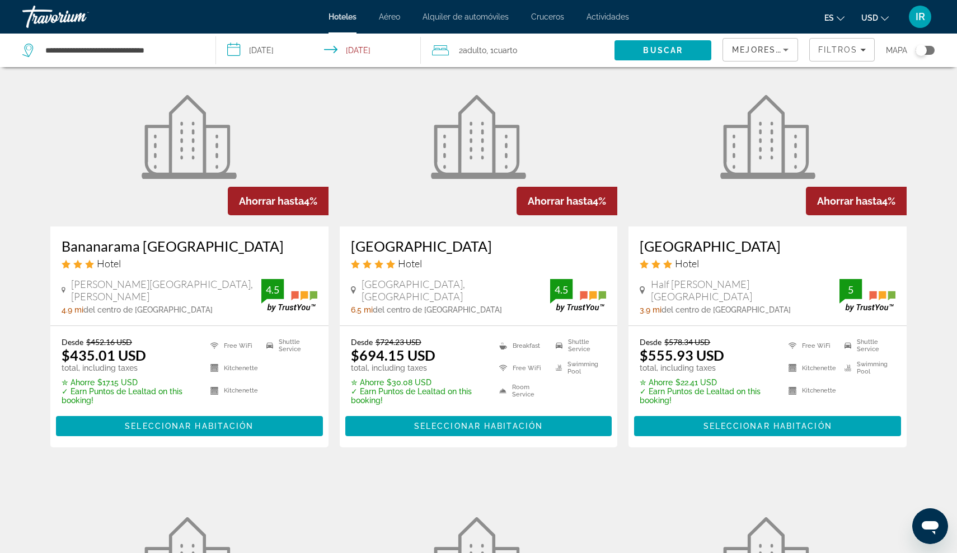
scroll to position [954, 0]
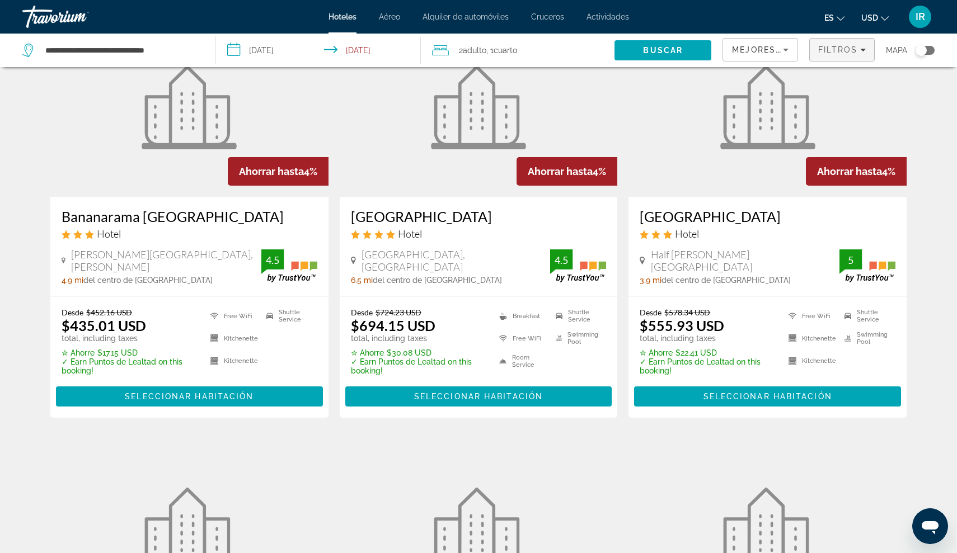
click at [846, 47] on span "Filtros" at bounding box center [837, 49] width 39 height 9
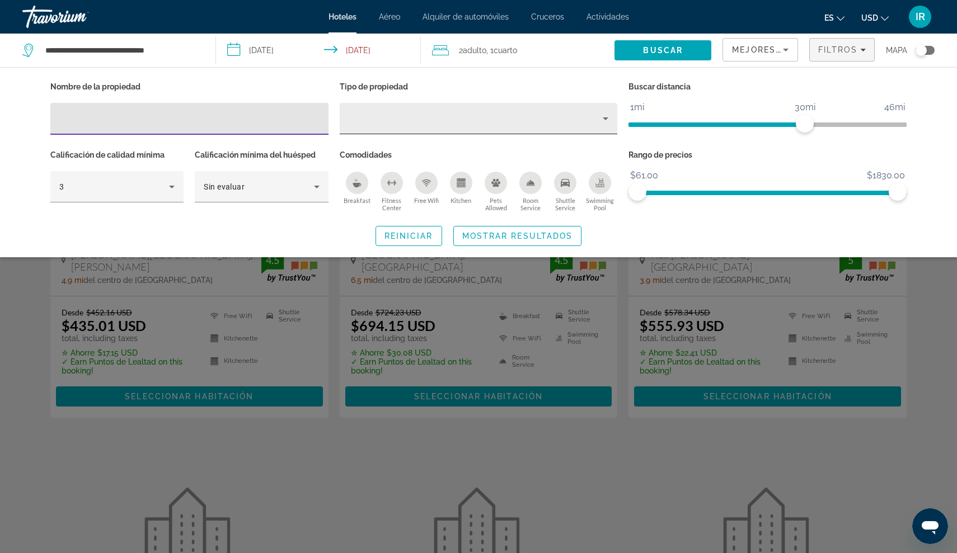
click at [425, 124] on div "Property type" at bounding box center [476, 118] width 255 height 13
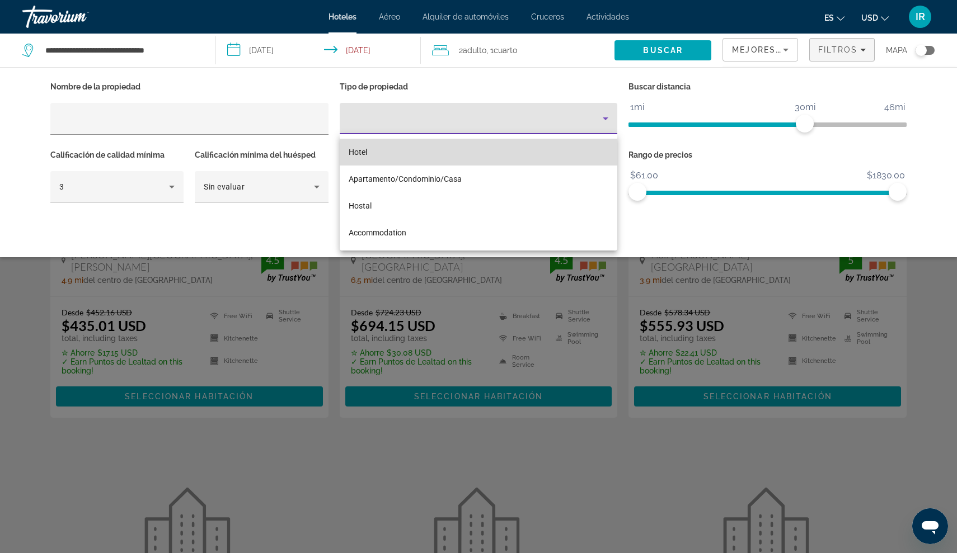
click at [384, 158] on mat-option "Hotel" at bounding box center [479, 152] width 278 height 27
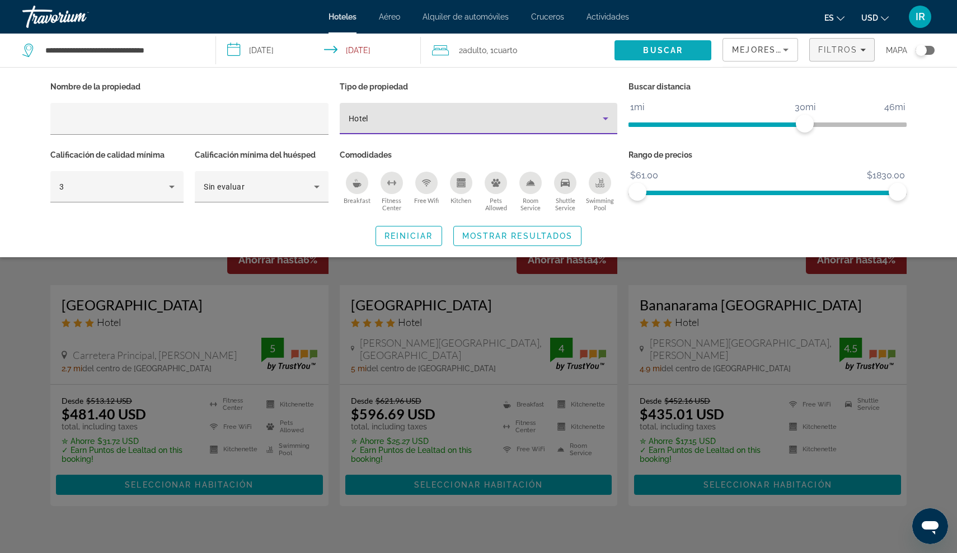
click at [660, 51] on span "Buscar" at bounding box center [663, 50] width 40 height 9
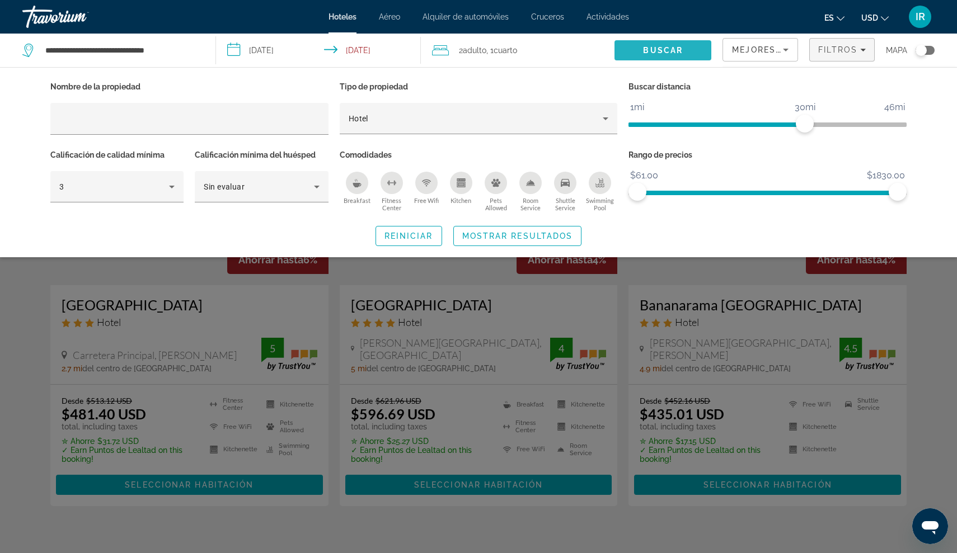
click at [655, 44] on span "Search" at bounding box center [662, 50] width 97 height 27
click at [784, 47] on icon "Sort by" at bounding box center [785, 49] width 13 height 13
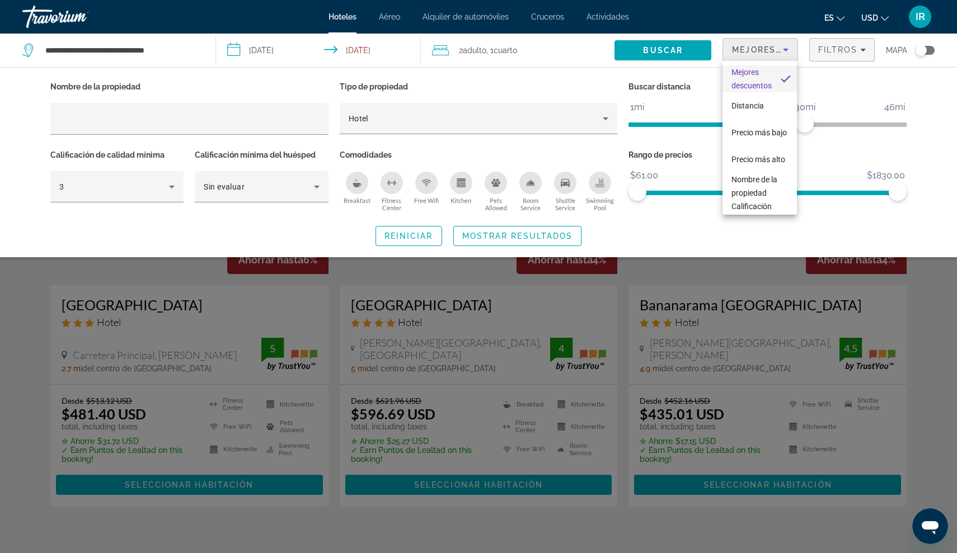
click at [816, 54] on div at bounding box center [478, 276] width 957 height 553
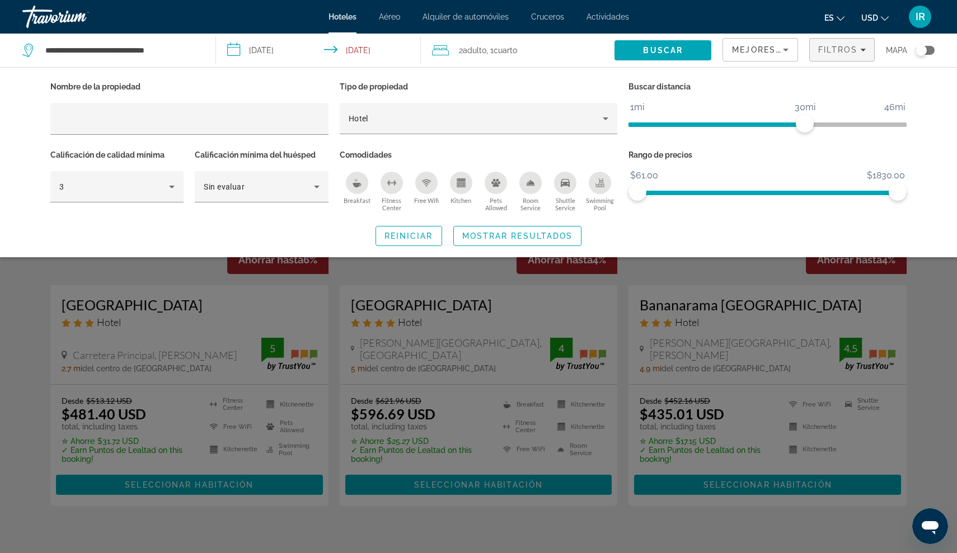
click at [920, 48] on div "Toggle map" at bounding box center [920, 50] width 11 height 11
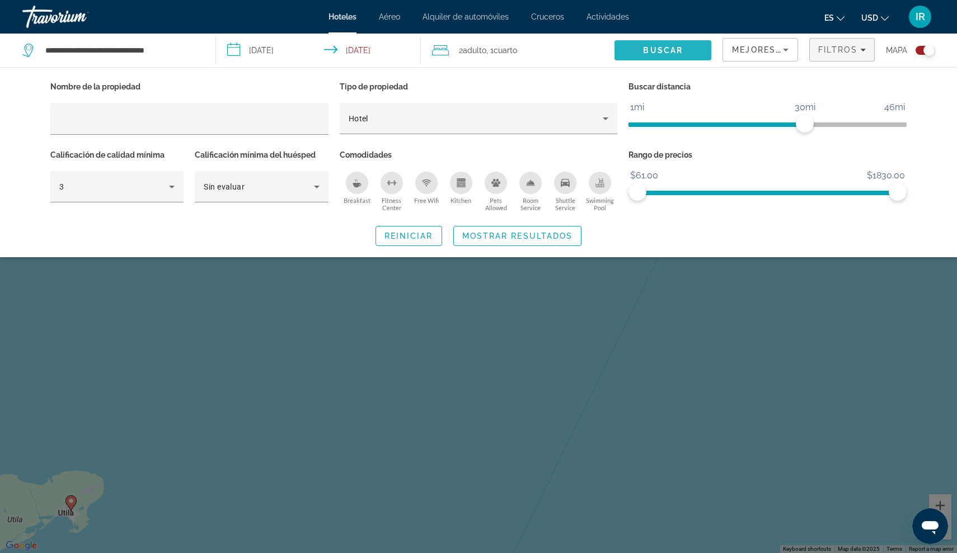
click at [644, 48] on span "Buscar" at bounding box center [663, 50] width 40 height 9
click at [504, 228] on span "Search widget" at bounding box center [518, 236] width 128 height 27
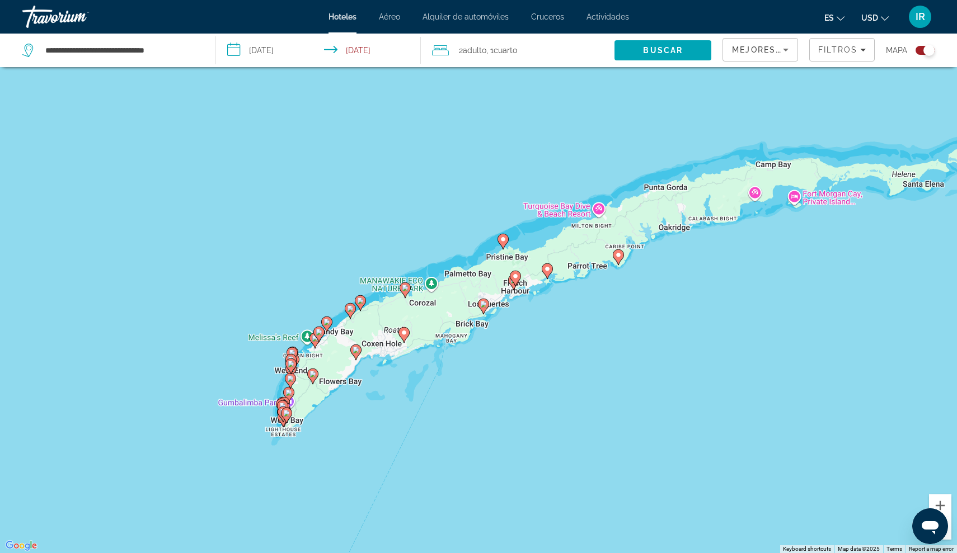
drag, startPoint x: 663, startPoint y: 102, endPoint x: 397, endPoint y: 312, distance: 339.4
click at [397, 312] on div "To activate drag with keyboard, press Alt + Enter. Once in keyboard drag state,…" at bounding box center [478, 276] width 957 height 553
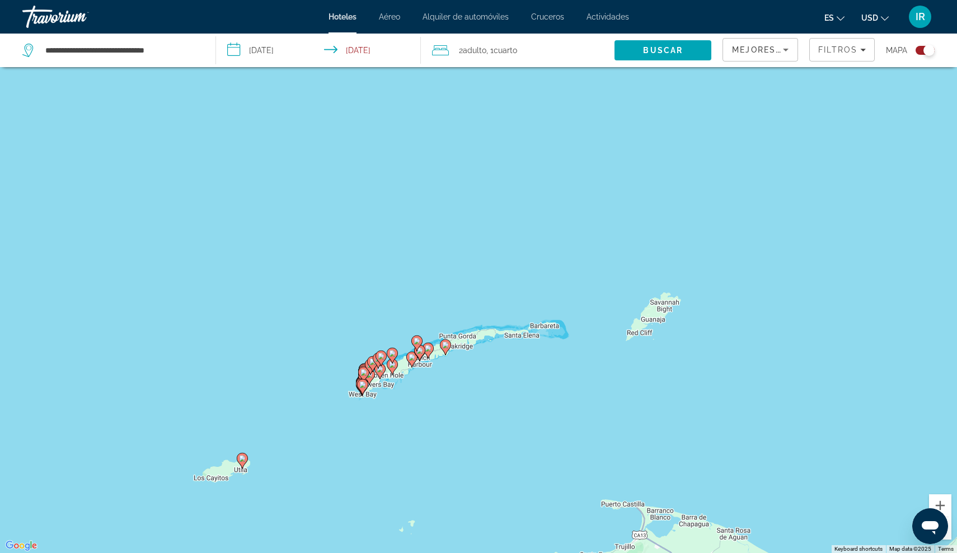
drag, startPoint x: 553, startPoint y: 380, endPoint x: 394, endPoint y: 394, distance: 160.0
click at [394, 394] on div "To activate drag with keyboard, press Alt + Enter. Once in keyboard drag state,…" at bounding box center [478, 276] width 957 height 553
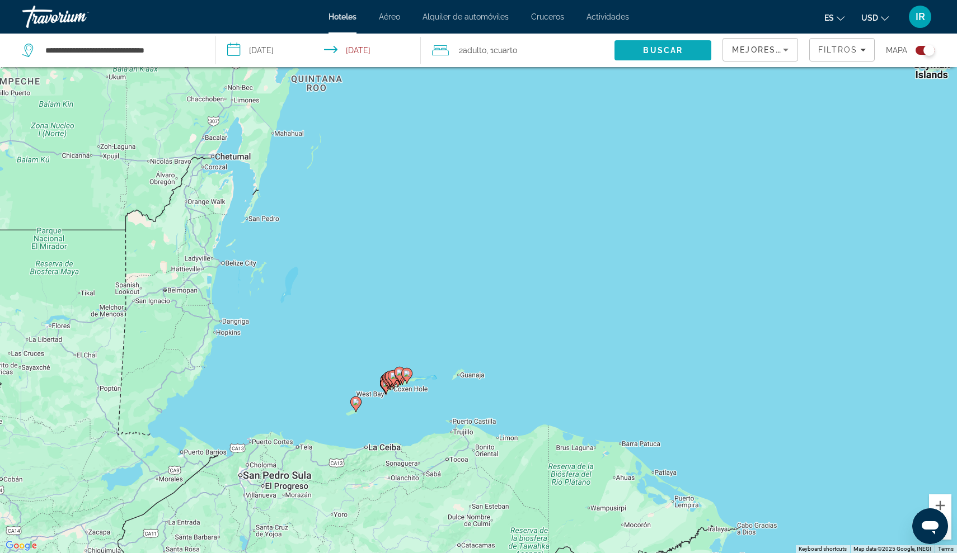
click at [648, 48] on span "Buscar" at bounding box center [663, 50] width 40 height 9
click at [923, 49] on div "Toggle map" at bounding box center [928, 50] width 11 height 11
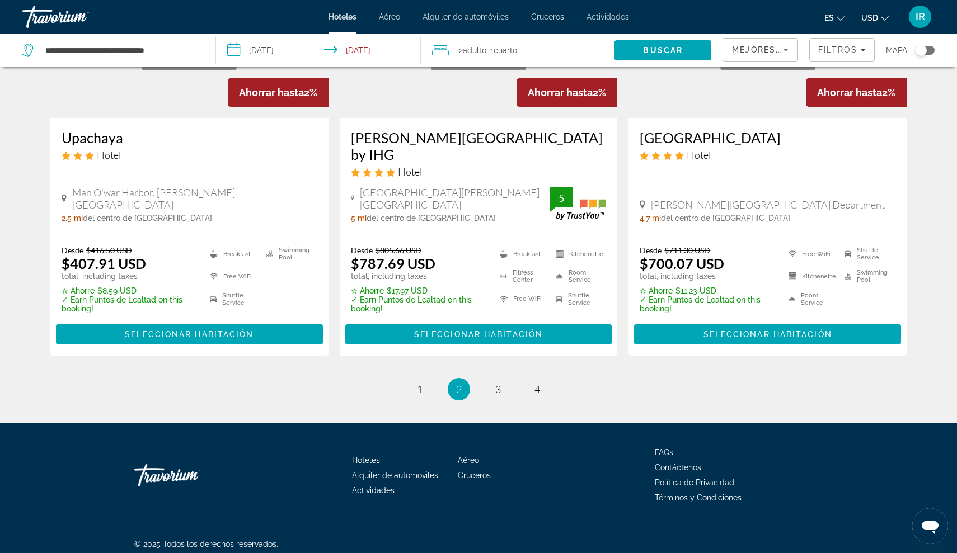
scroll to position [1437, 0]
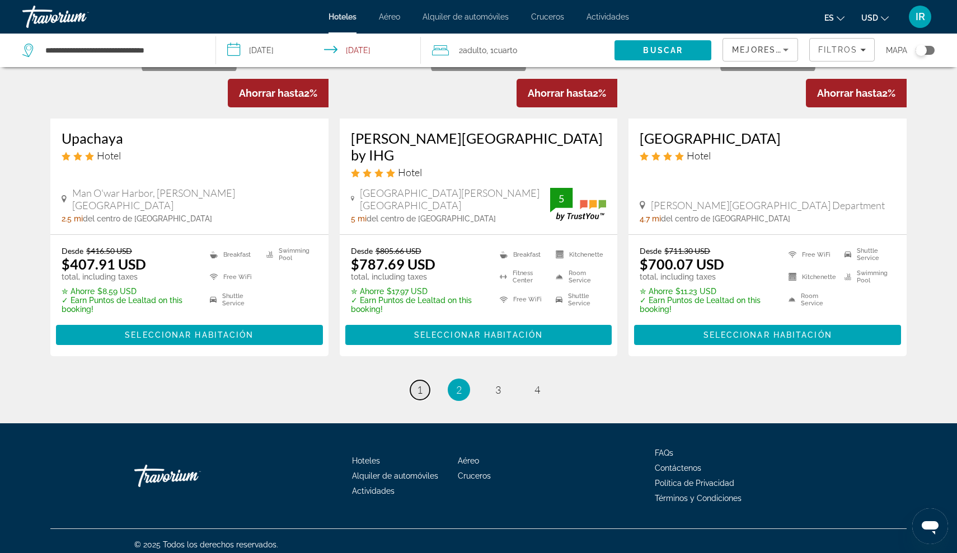
click at [415, 380] on link "page 1" at bounding box center [420, 390] width 20 height 20
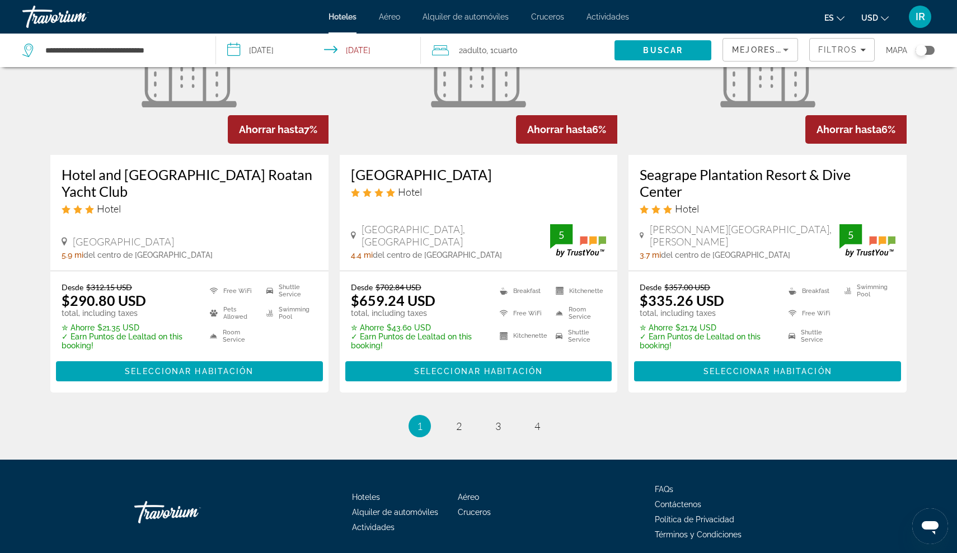
click at [106, 323] on p "✮ Ahorre $21.35 USD" at bounding box center [129, 327] width 134 height 9
click at [132, 491] on div "Hoteles Aéreo Alquiler de automóviles Cruceros Actividades FAQs Contáctenos Pol…" at bounding box center [478, 512] width 856 height 105
click at [187, 496] on div "Go Home" at bounding box center [190, 513] width 112 height 34
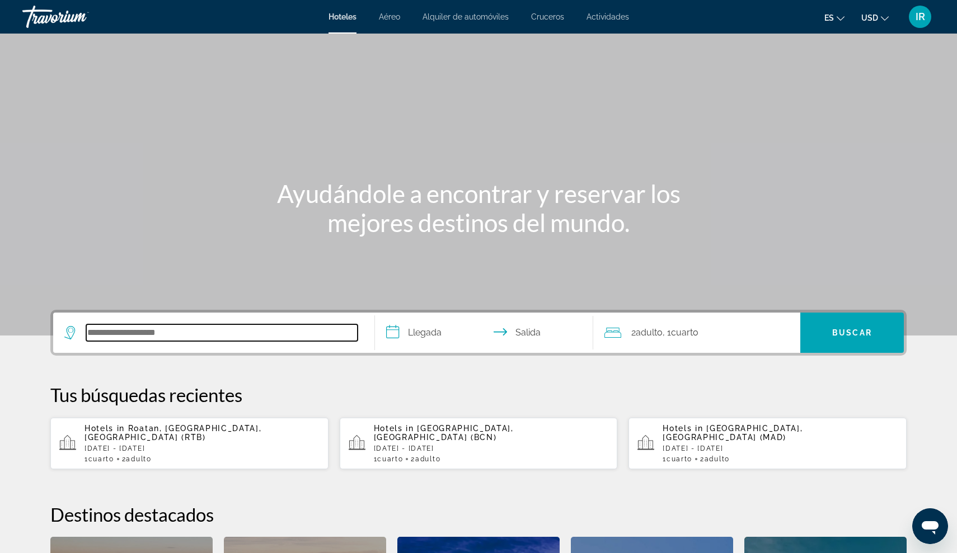
click at [126, 335] on input "Search hotel destination" at bounding box center [221, 332] width 271 height 17
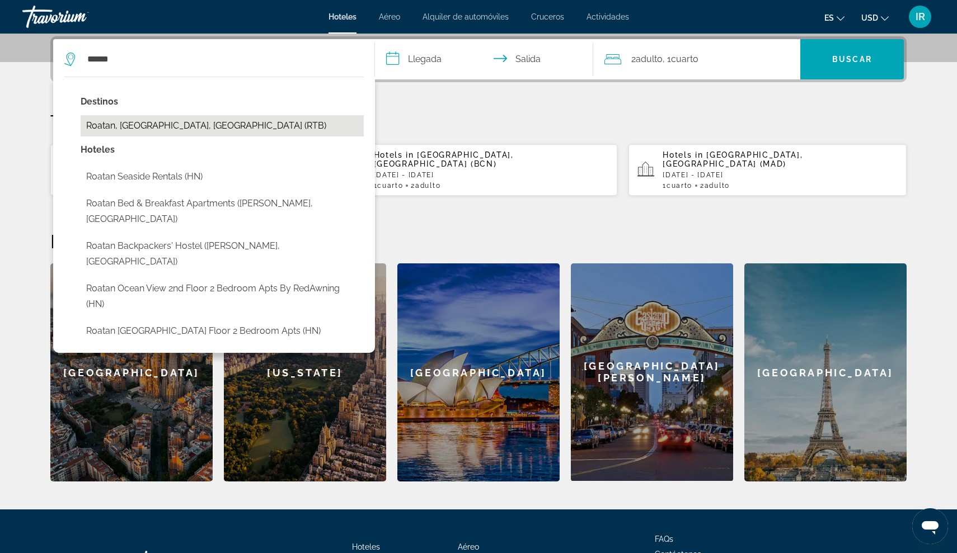
click at [147, 121] on button "Roatan, [GEOGRAPHIC_DATA], [GEOGRAPHIC_DATA] (RTB)" at bounding box center [222, 125] width 283 height 21
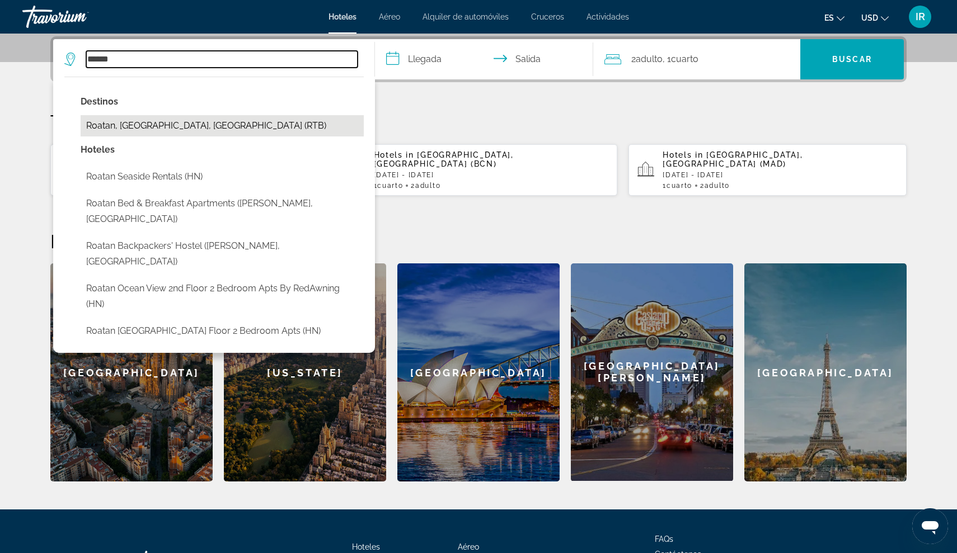
type input "**********"
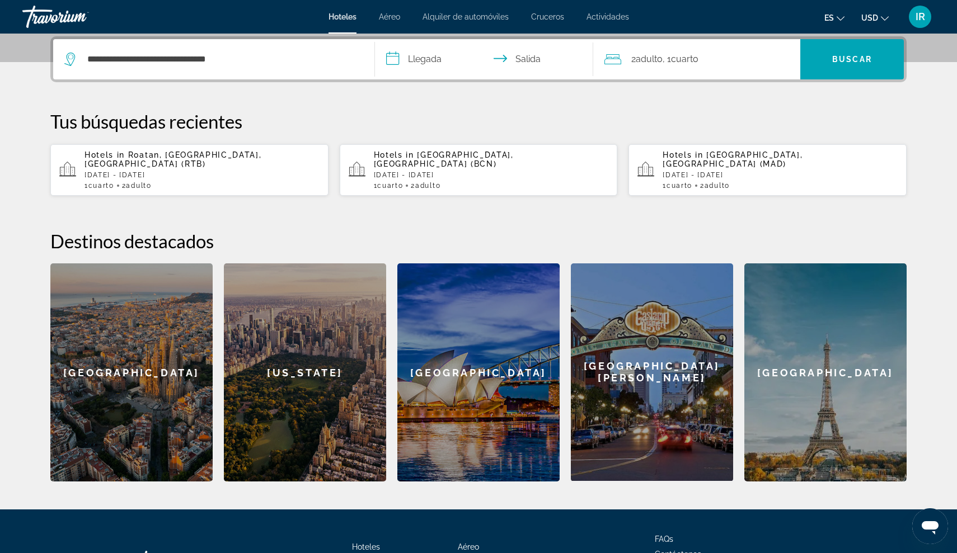
click at [439, 57] on input "**********" at bounding box center [486, 61] width 223 height 44
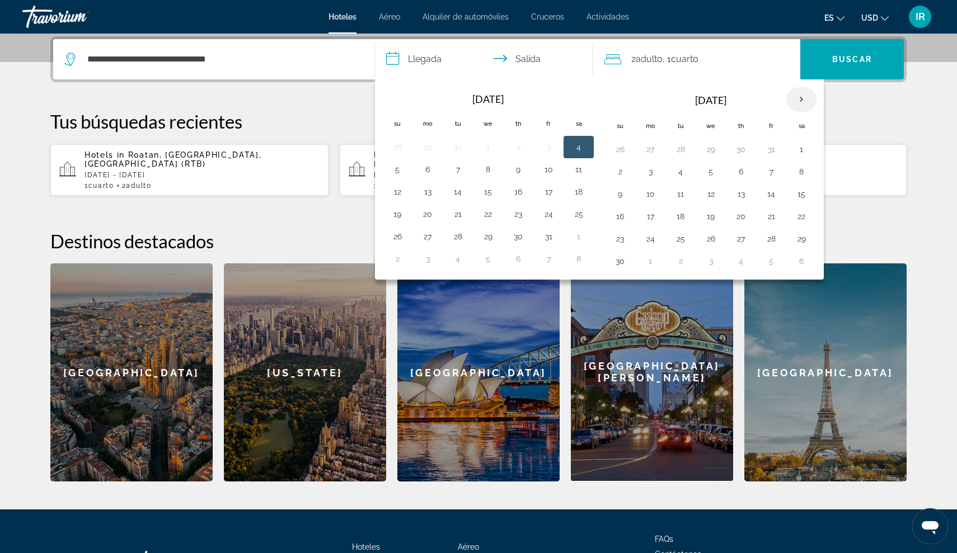
click at [795, 98] on th "Next month" at bounding box center [801, 99] width 30 height 25
click at [706, 171] on button "10" at bounding box center [711, 172] width 18 height 16
click at [807, 170] on button "13" at bounding box center [801, 172] width 18 height 16
type input "**********"
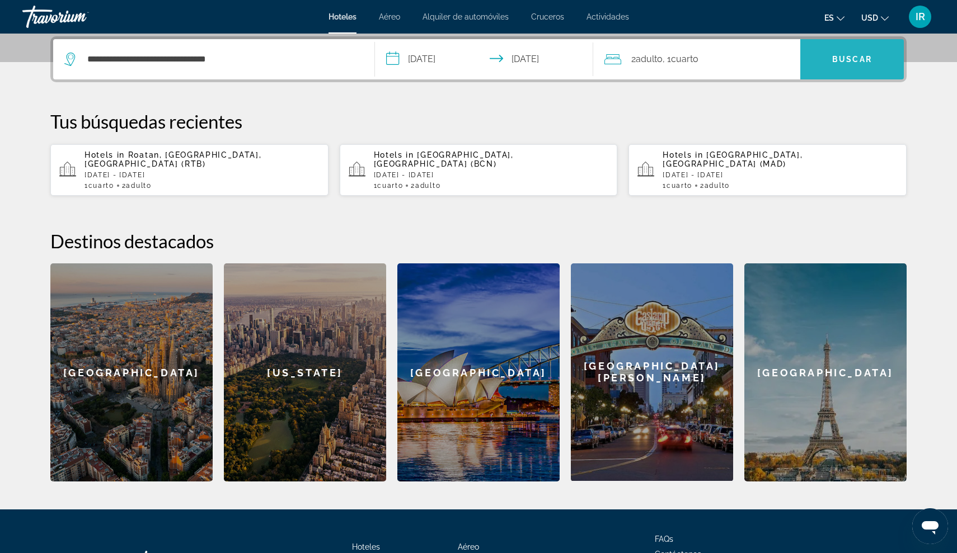
click at [850, 57] on span "Buscar" at bounding box center [852, 59] width 40 height 9
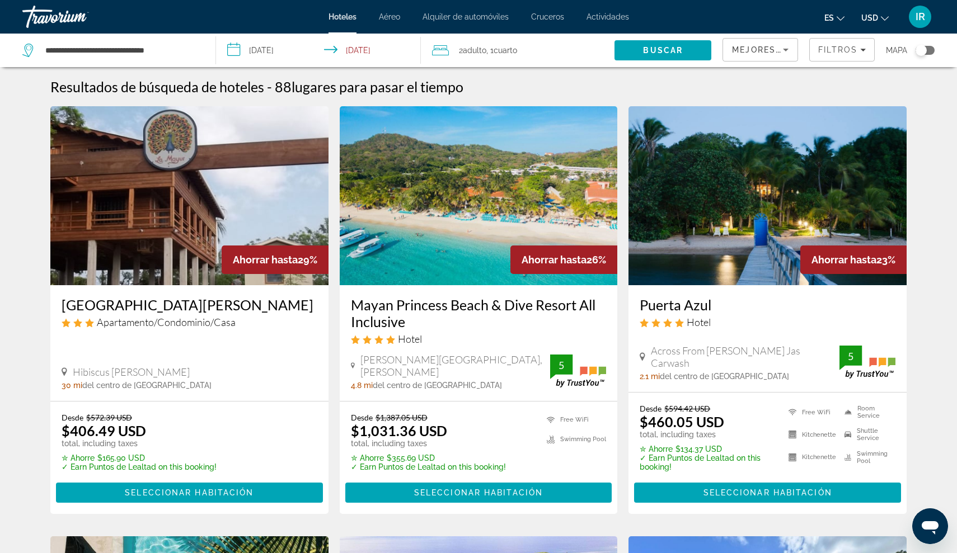
click at [427, 308] on h3 "Mayan Princess Beach & Dive Resort All Inclusive" at bounding box center [479, 313] width 256 height 34
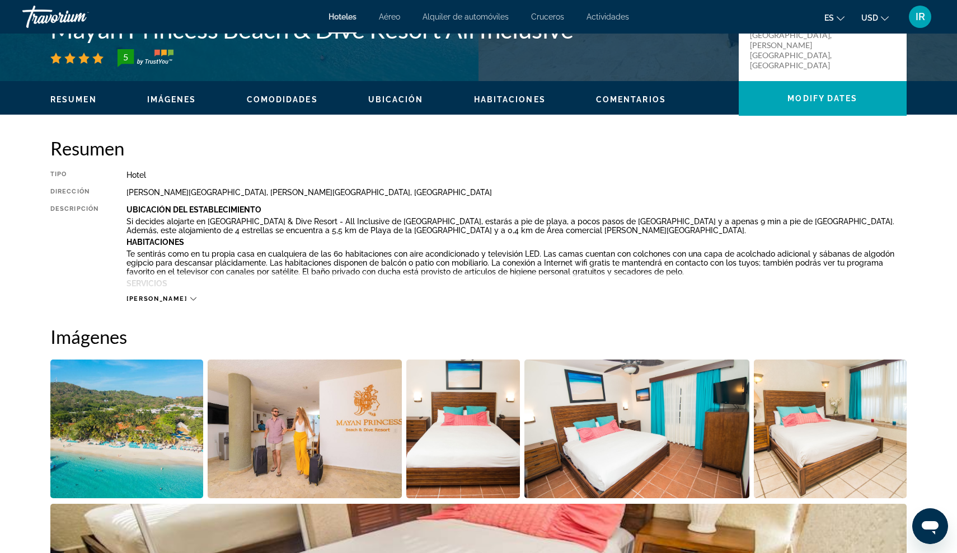
scroll to position [289, 0]
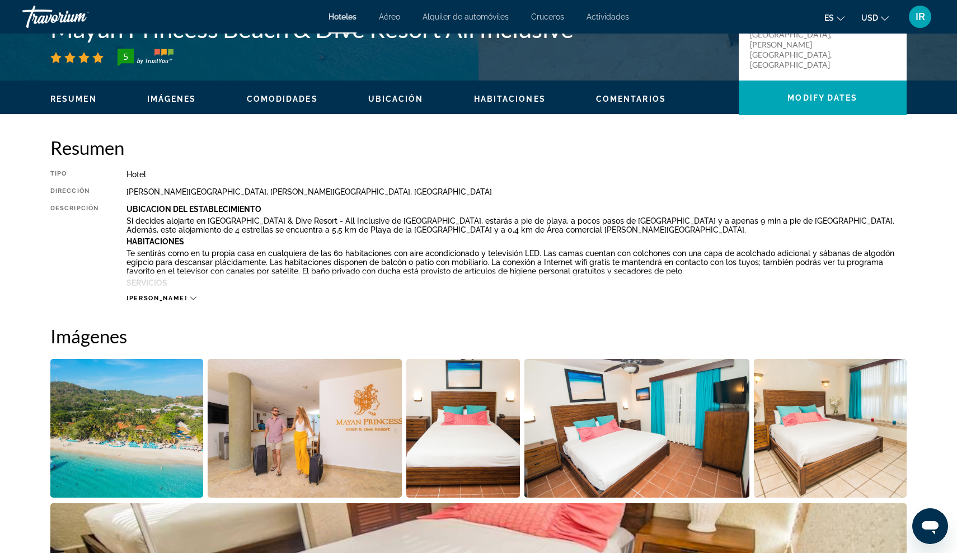
click at [148, 295] on span "[PERSON_NAME]" at bounding box center [156, 298] width 60 height 7
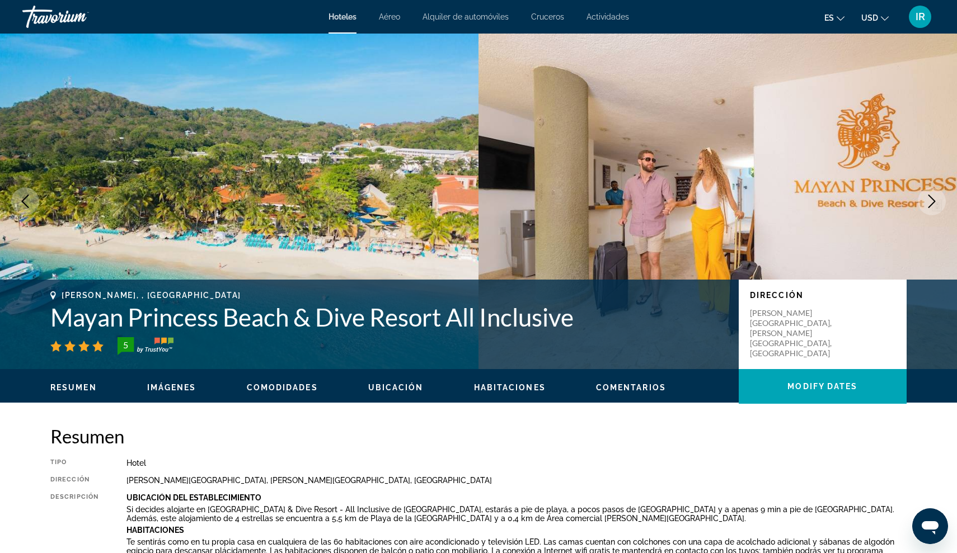
scroll to position [0, 0]
click at [600, 386] on span "Comentarios" at bounding box center [631, 387] width 70 height 9
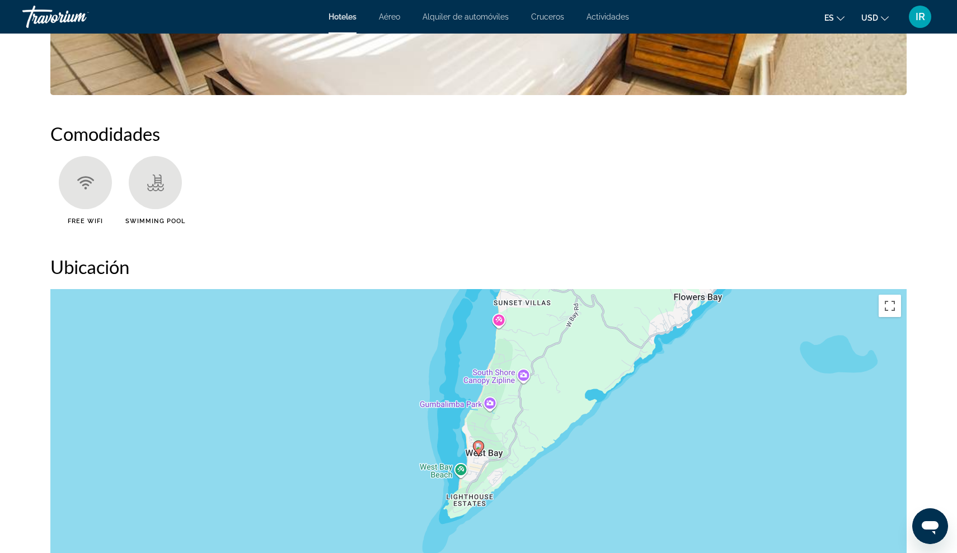
scroll to position [942, 0]
